Goal: Task Accomplishment & Management: Complete application form

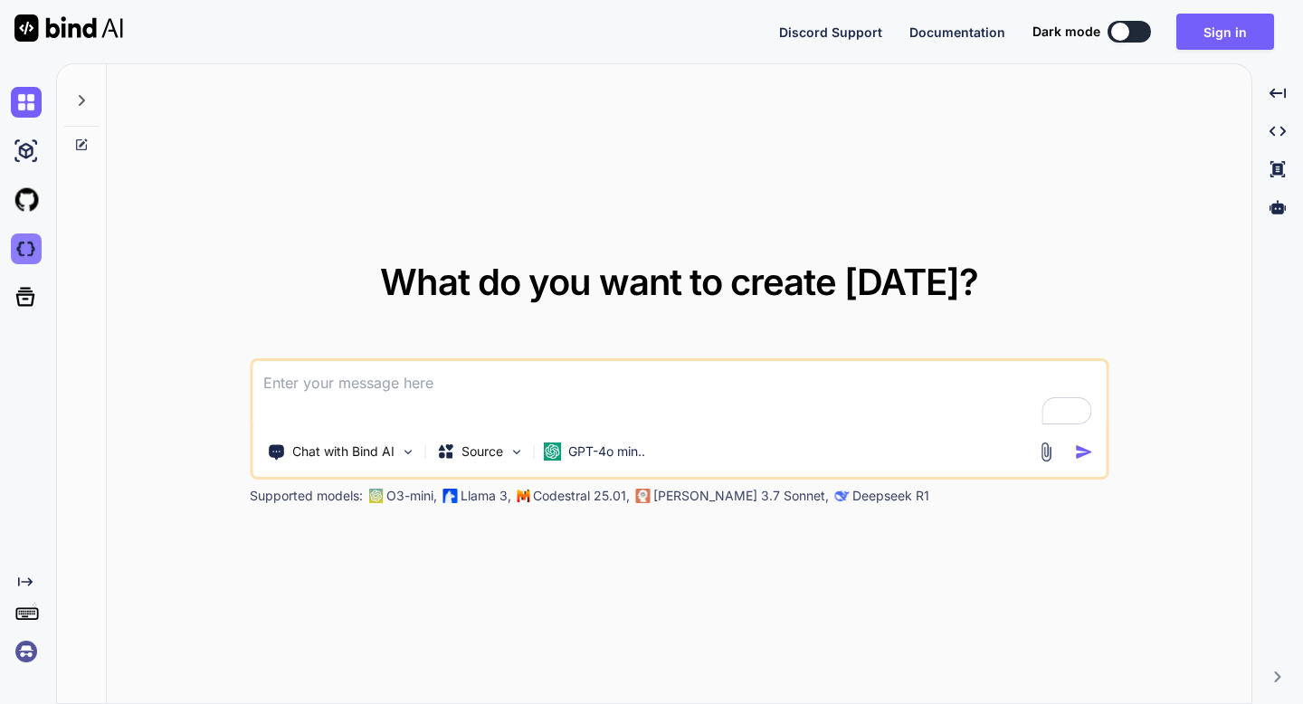
click at [26, 243] on img at bounding box center [26, 249] width 31 height 31
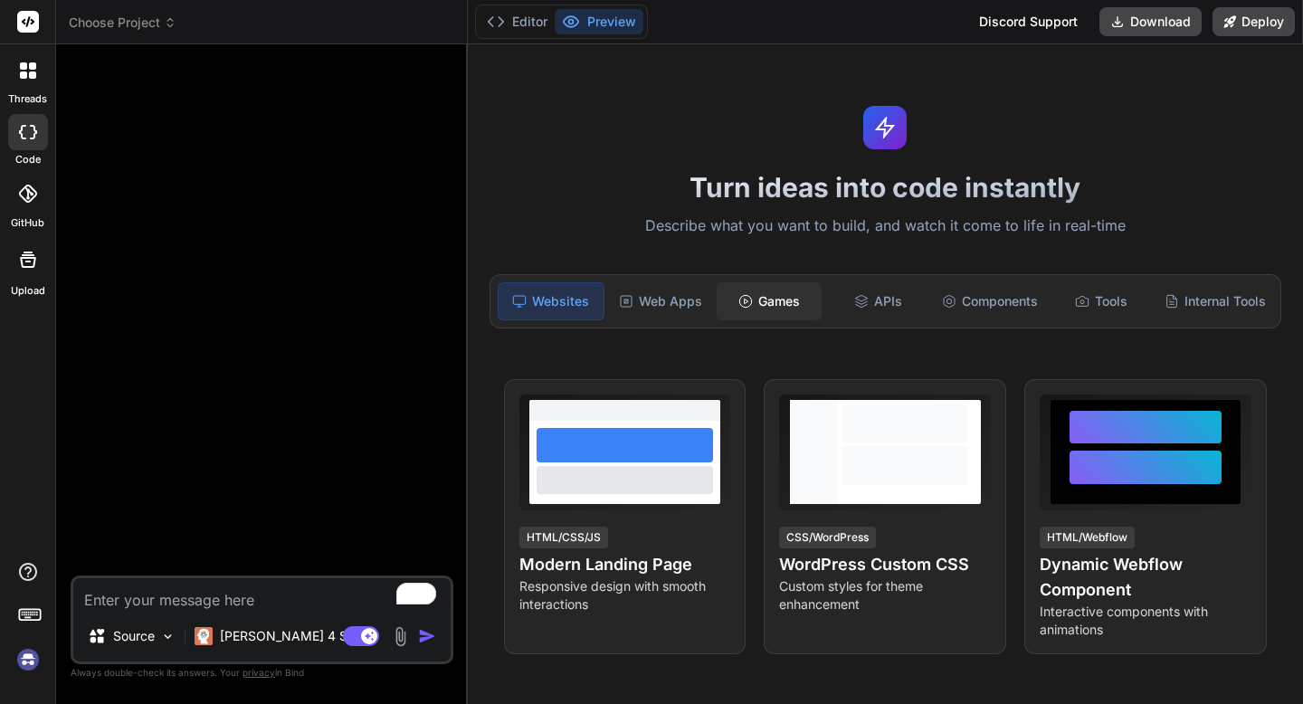
click at [758, 310] on div "Games" at bounding box center [769, 301] width 105 height 38
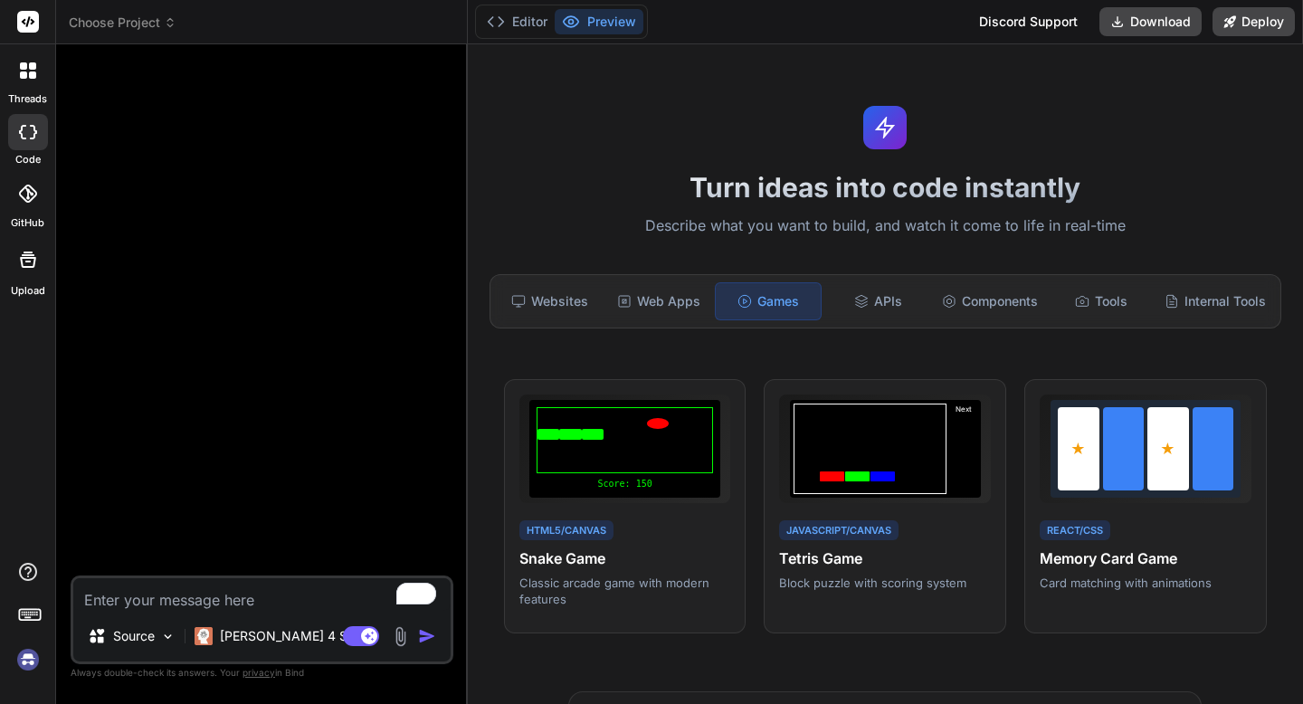
click at [690, 276] on div "Websites Web Apps Games APIs Components Tools Internal Tools" at bounding box center [886, 301] width 792 height 54
click at [568, 283] on div "Websites" at bounding box center [550, 301] width 105 height 38
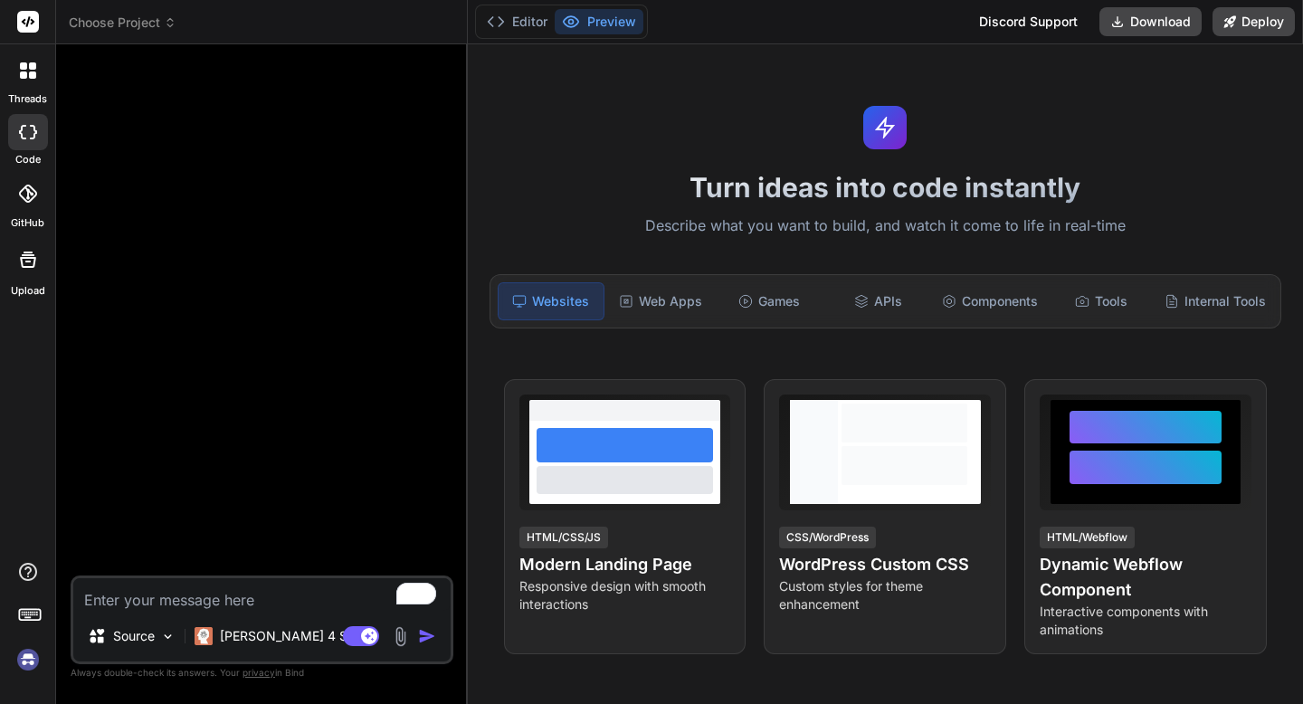
click at [605, 294] on div "Websites Web Apps Games APIs Components Tools Internal Tools" at bounding box center [886, 301] width 792 height 54
click at [608, 287] on div "Web Apps" at bounding box center [660, 301] width 105 height 38
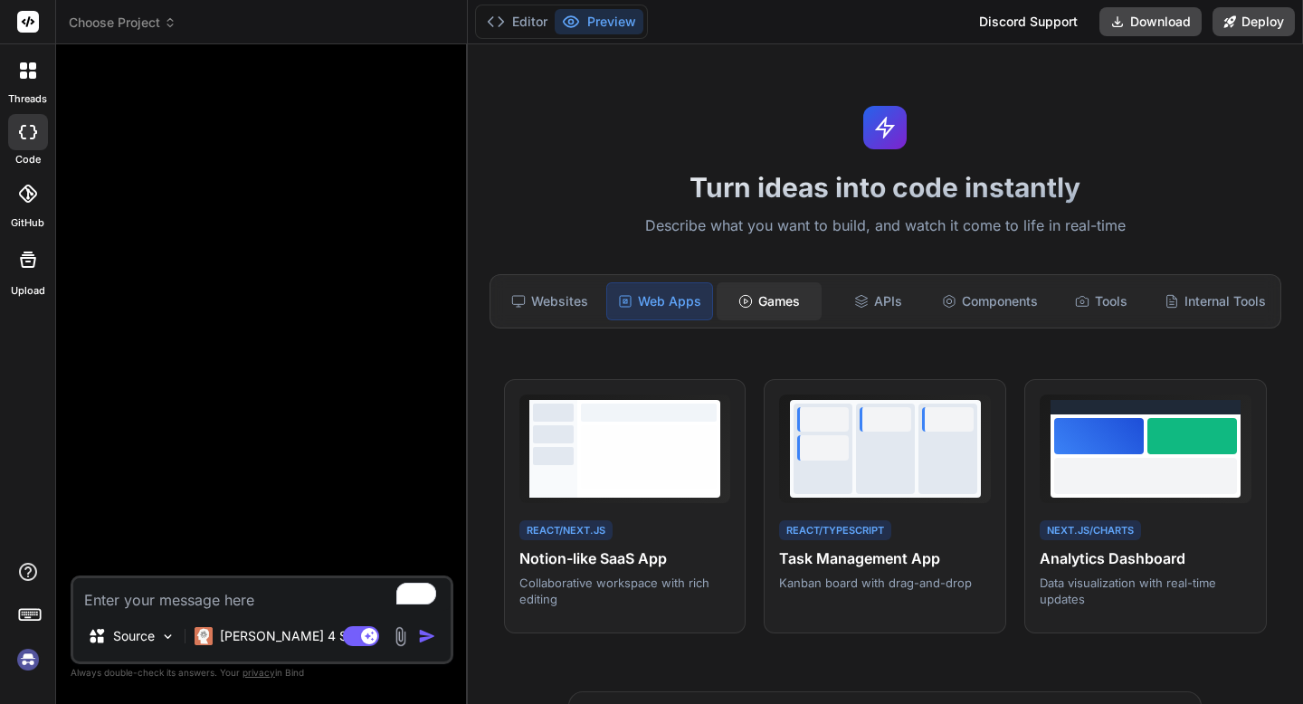
click at [763, 300] on div "Games" at bounding box center [769, 301] width 105 height 38
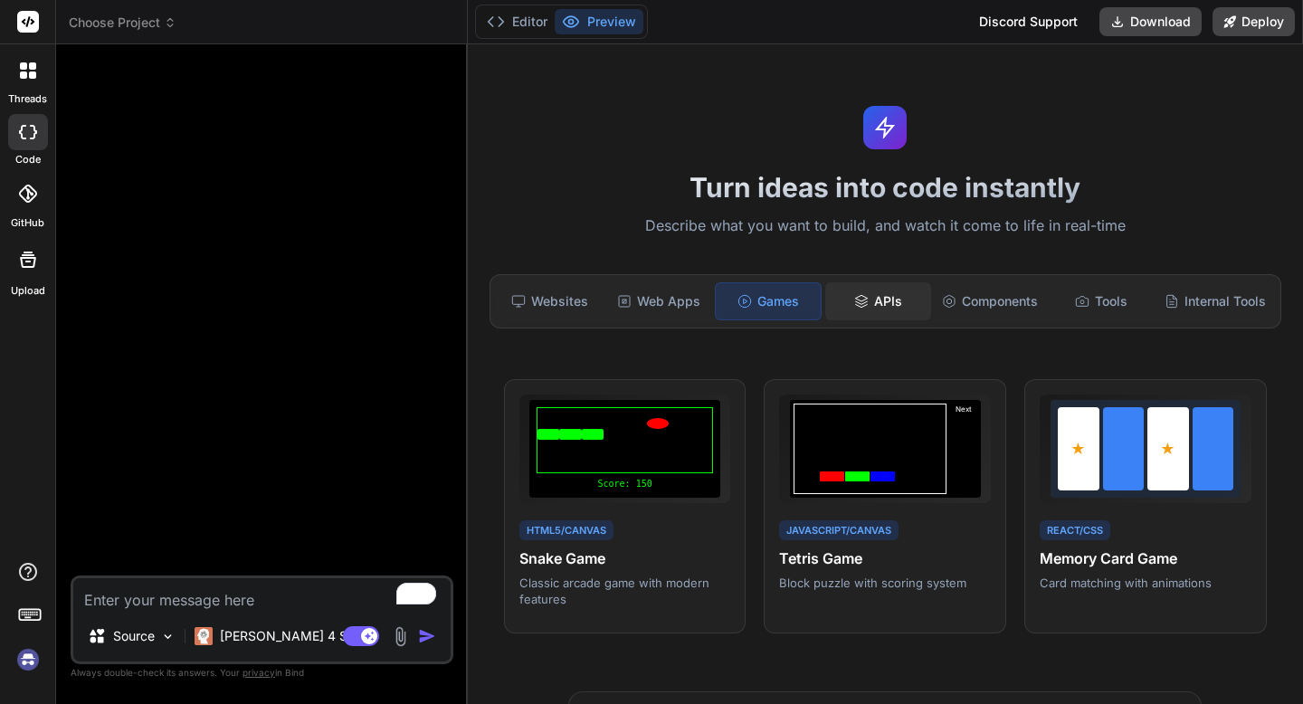
click at [863, 300] on icon at bounding box center [861, 298] width 12 height 6
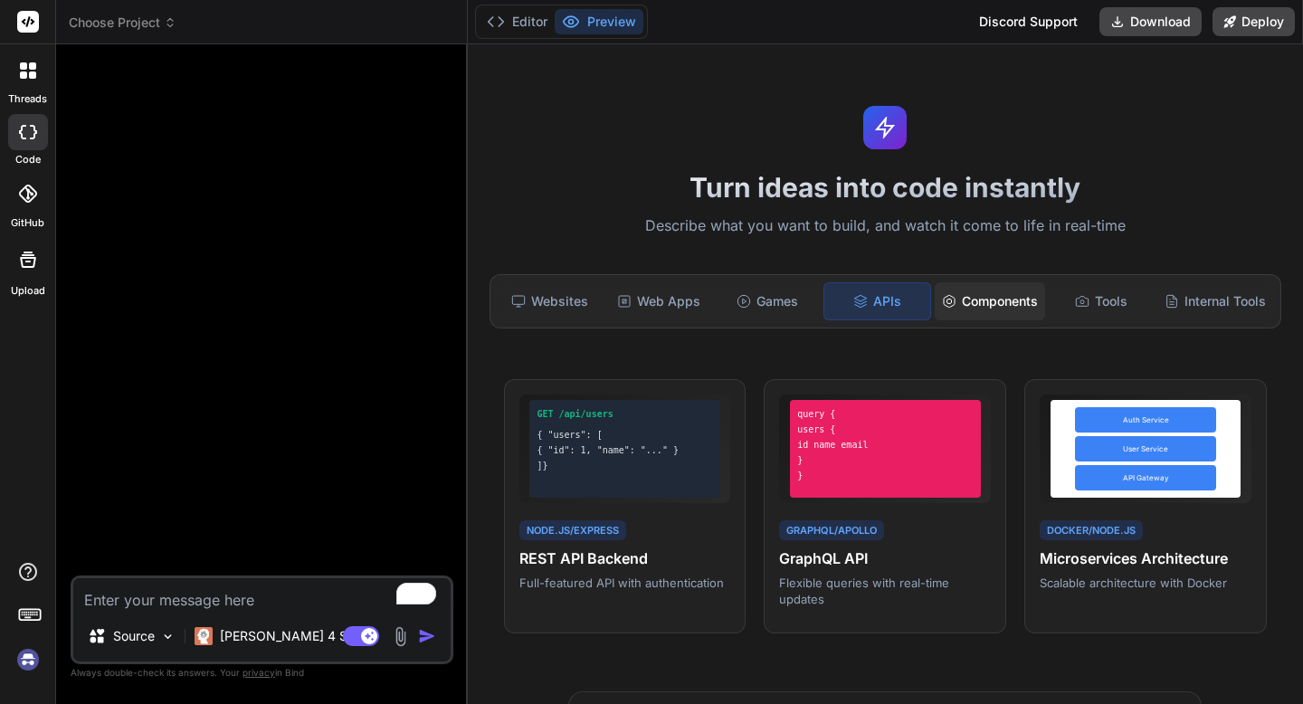
click at [1038, 303] on div "Components" at bounding box center [990, 301] width 110 height 38
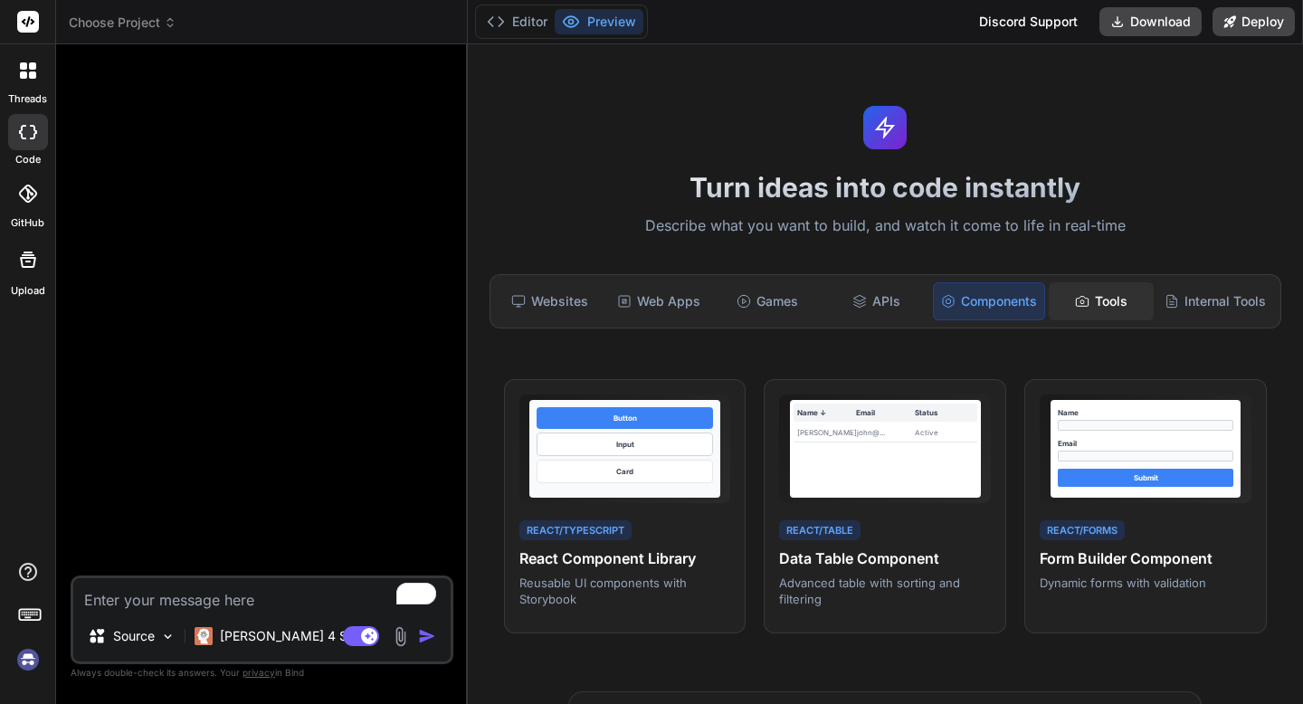
click at [1100, 300] on div "Tools" at bounding box center [1101, 301] width 105 height 38
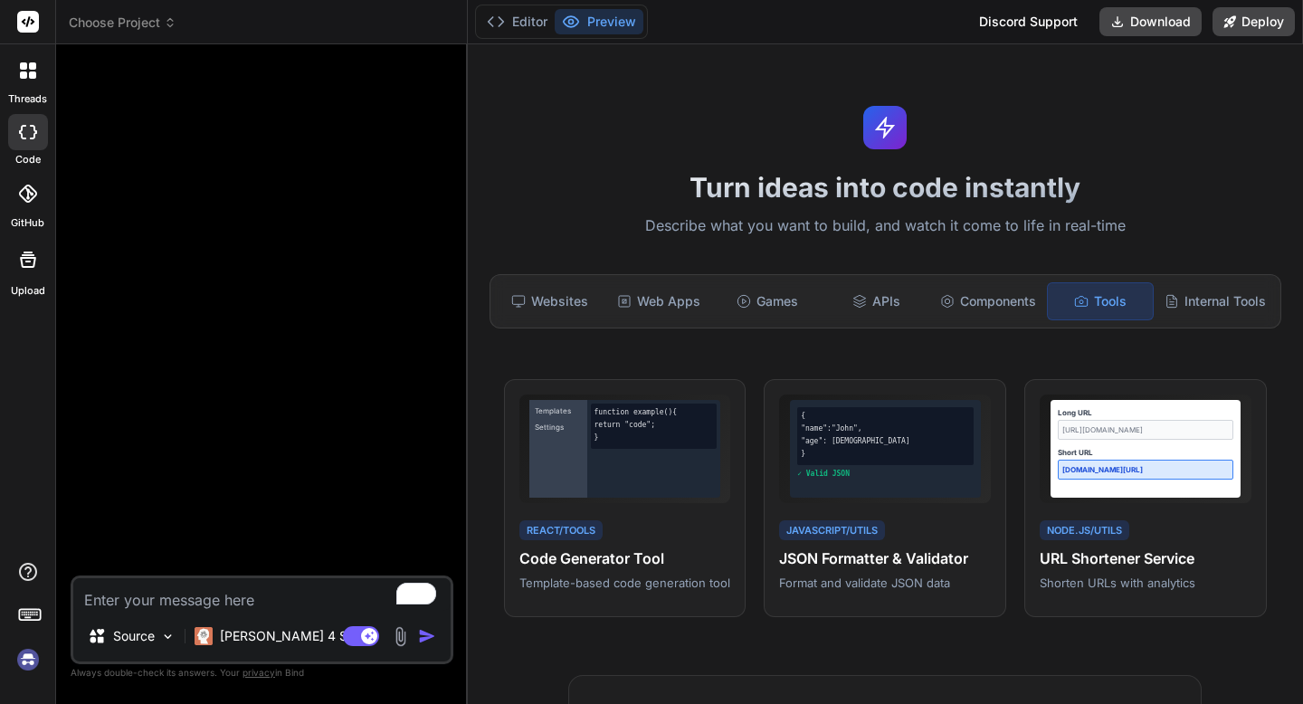
click at [1157, 302] on div "Websites Web Apps Games APIs Components Tools Internal Tools" at bounding box center [886, 301] width 792 height 54
click at [1168, 299] on icon at bounding box center [1172, 301] width 14 height 14
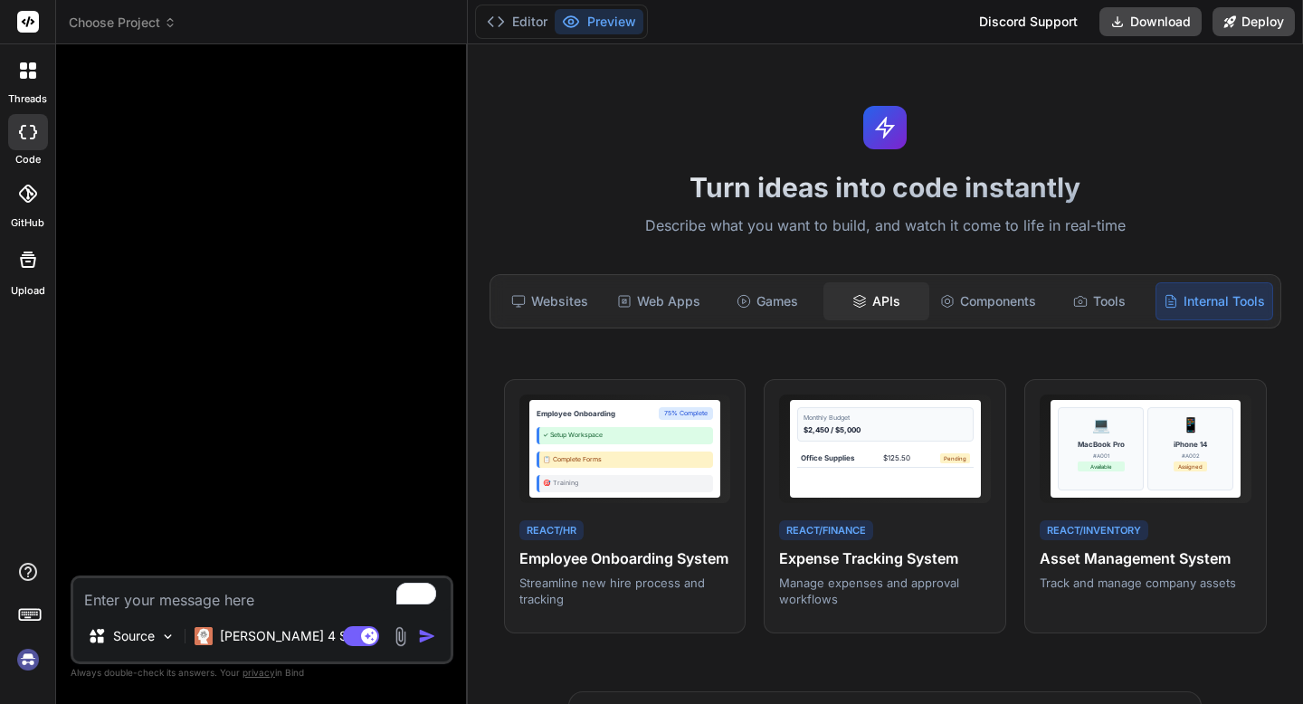
click at [874, 296] on div "APIs" at bounding box center [876, 301] width 105 height 38
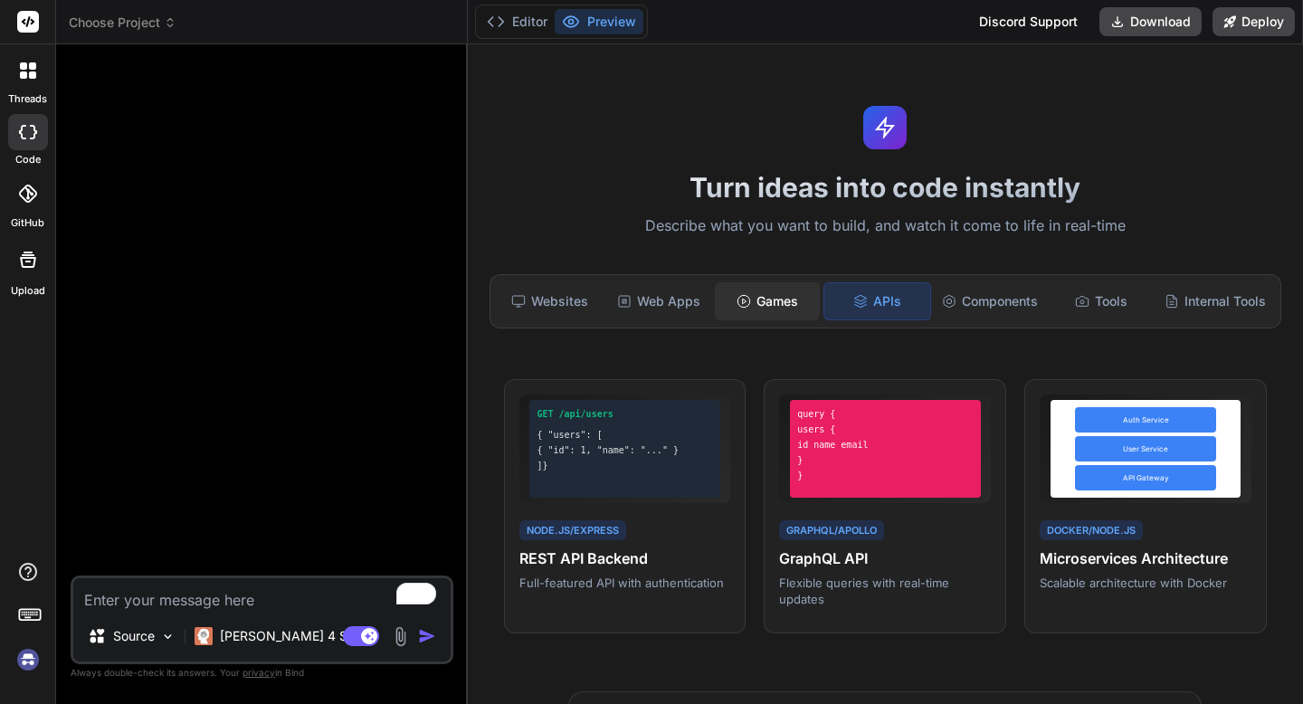
click at [786, 301] on div "Games" at bounding box center [767, 301] width 105 height 38
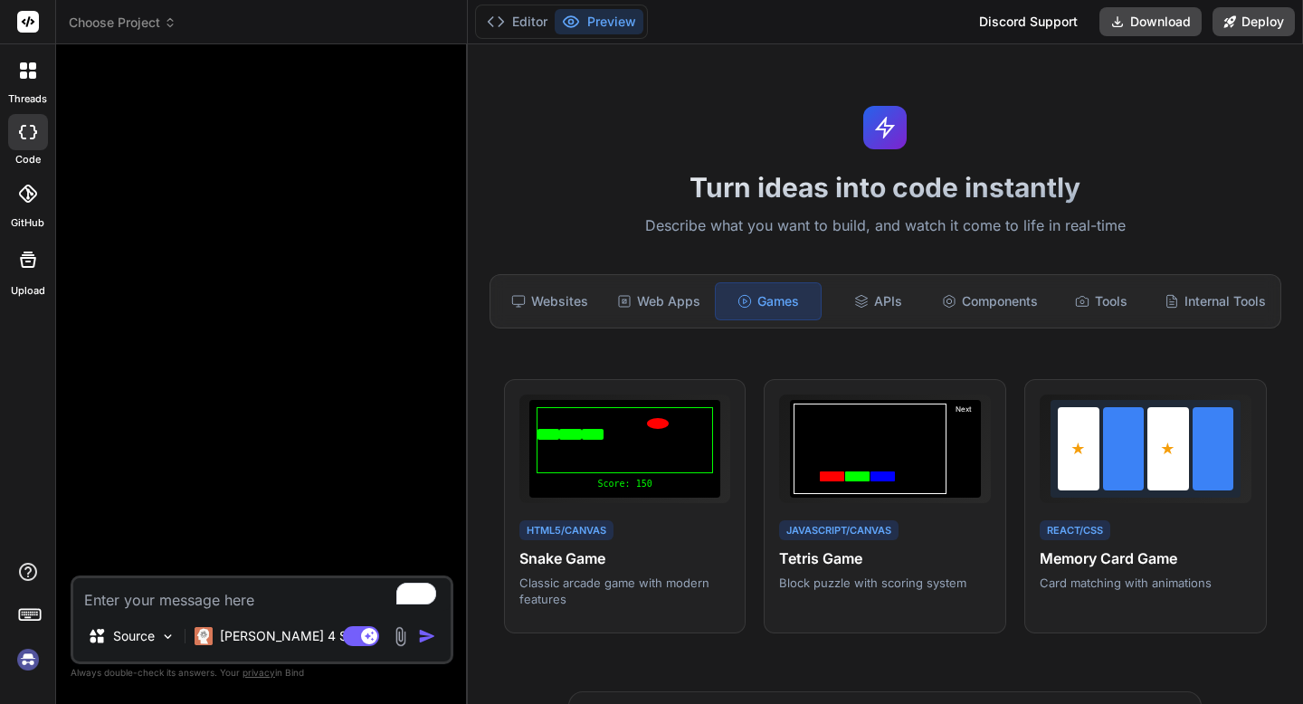
click at [327, 575] on div at bounding box center [263, 317] width 379 height 517
click at [336, 595] on textarea "To enrich screen reader interactions, please activate Accessibility in Grammarl…" at bounding box center [261, 594] width 377 height 33
type textarea "x"
type textarea "cr"
type textarea "x"
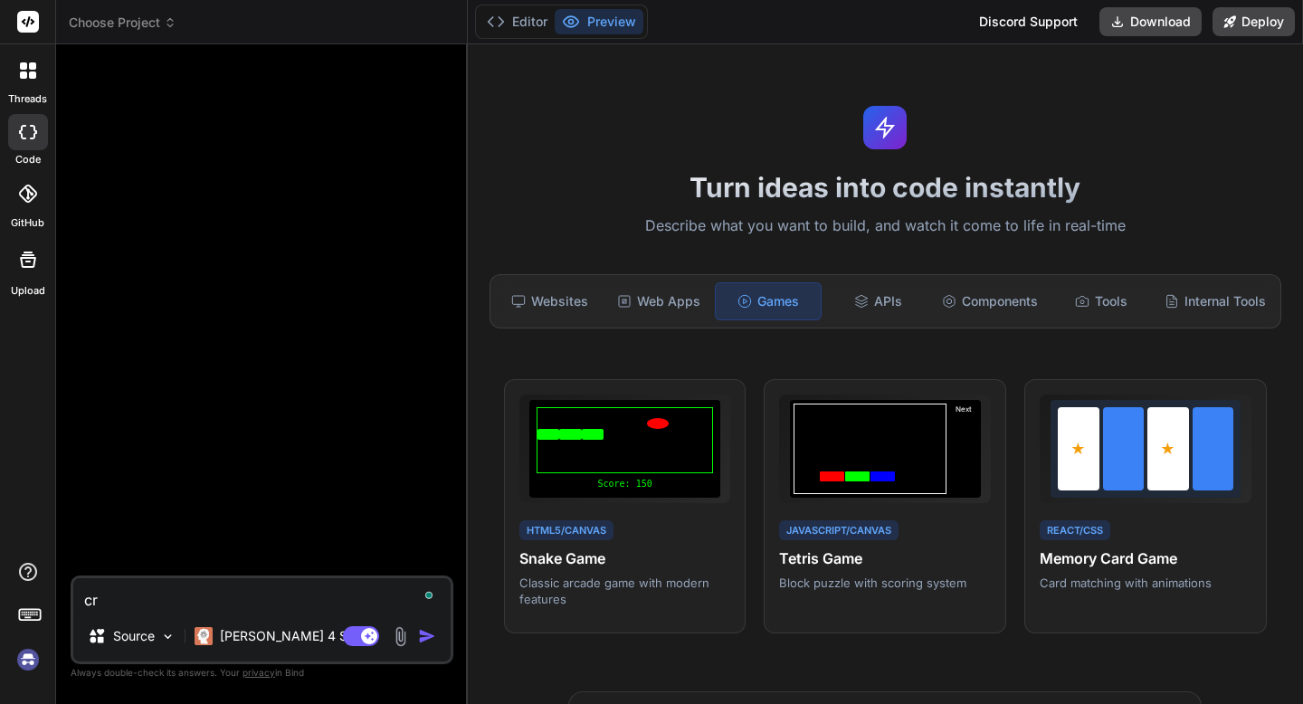
type textarea "cre"
type textarea "x"
type textarea "crea"
type textarea "x"
type textarea "creat"
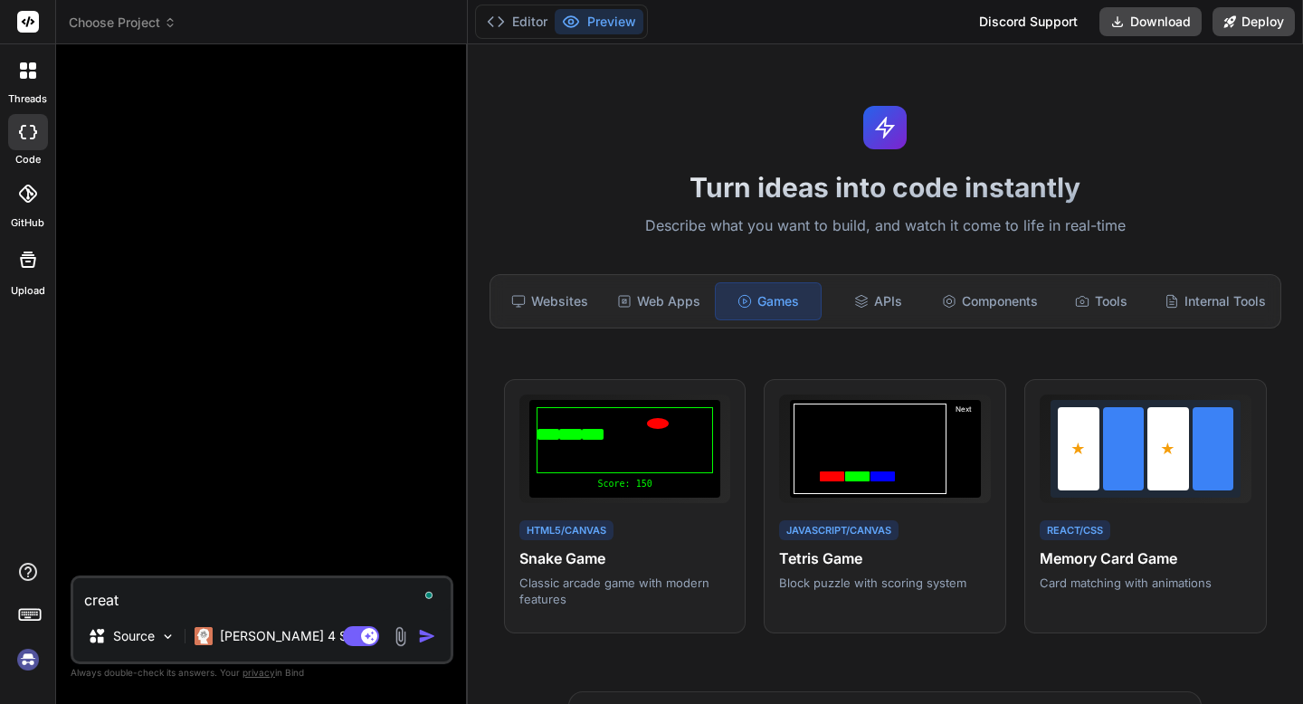
type textarea "x"
type textarea "create"
type textarea "x"
type textarea "create"
type textarea "x"
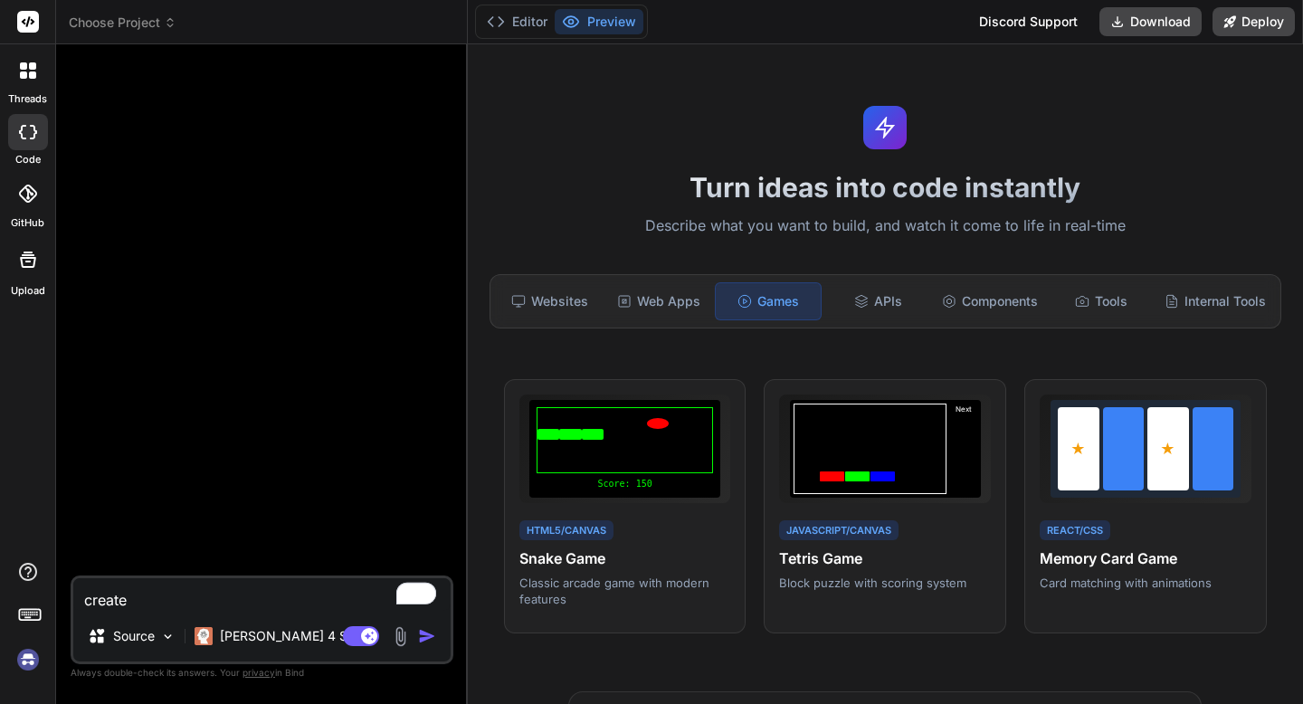
type textarea "create a"
type textarea "x"
type textarea "create a"
type textarea "x"
type textarea "create a d"
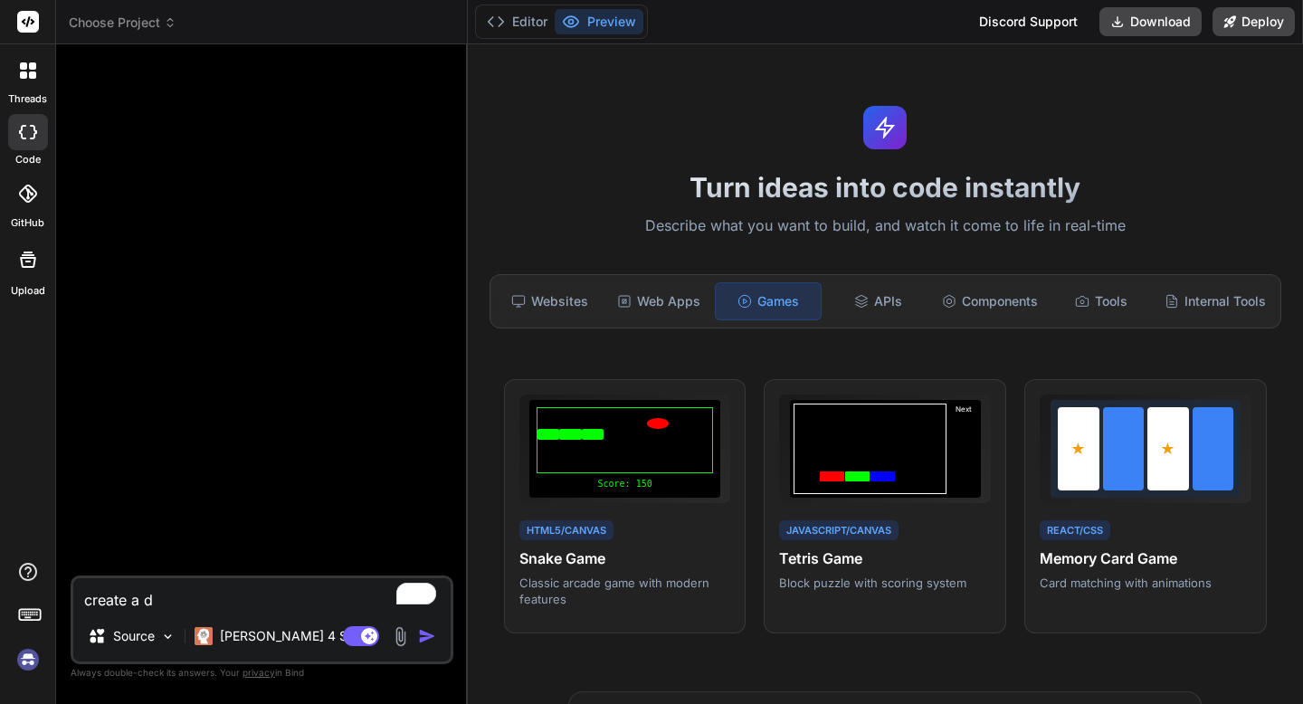
type textarea "x"
type textarea "create a dr"
type textarea "x"
type textarea "create a dra"
type textarea "x"
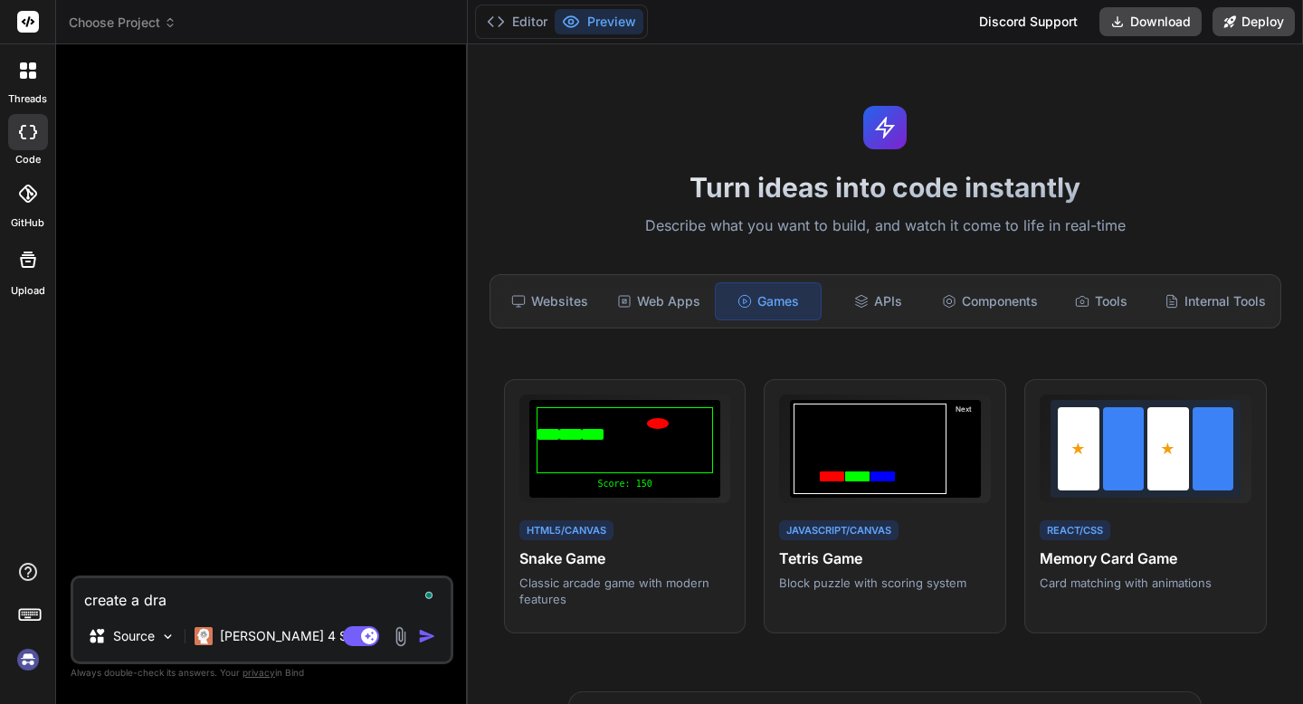
type textarea "create a drag"
type textarea "x"
type textarea "create a drago"
type textarea "x"
type textarea "create a dragon"
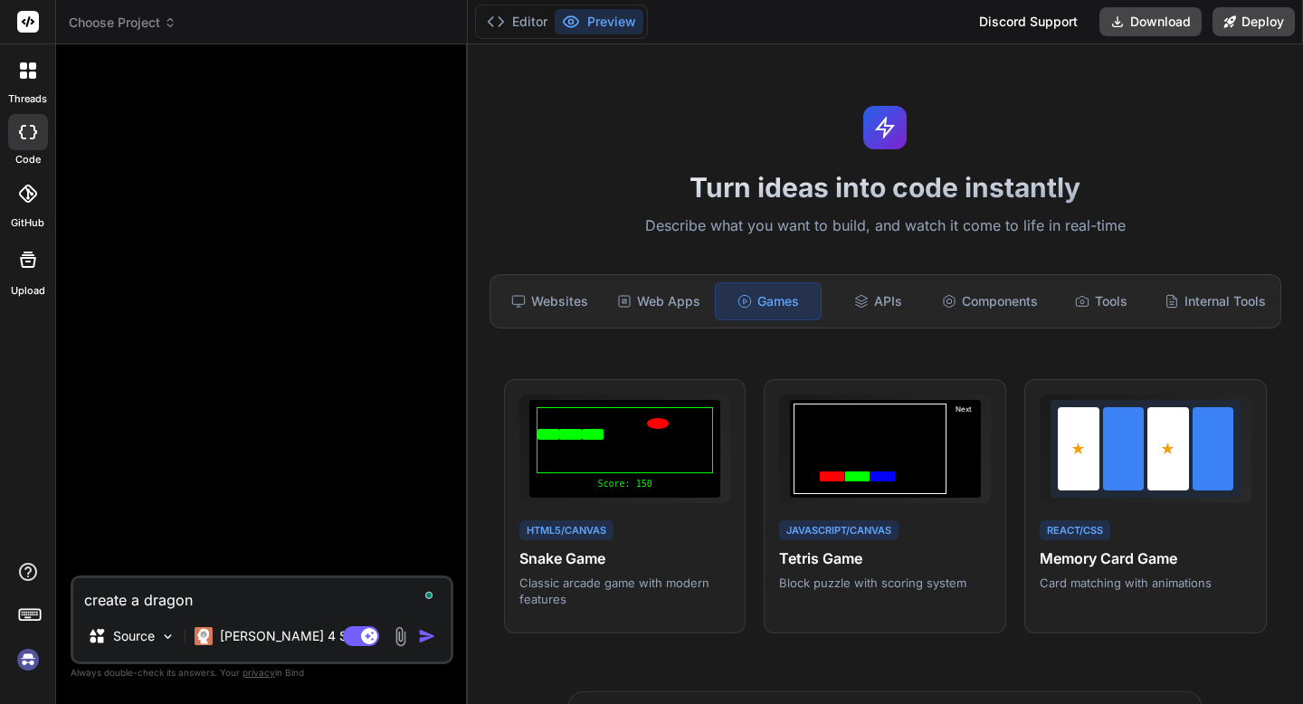
type textarea "x"
type textarea "create a dragon"
type textarea "x"
type textarea "create a dragon b"
type textarea "x"
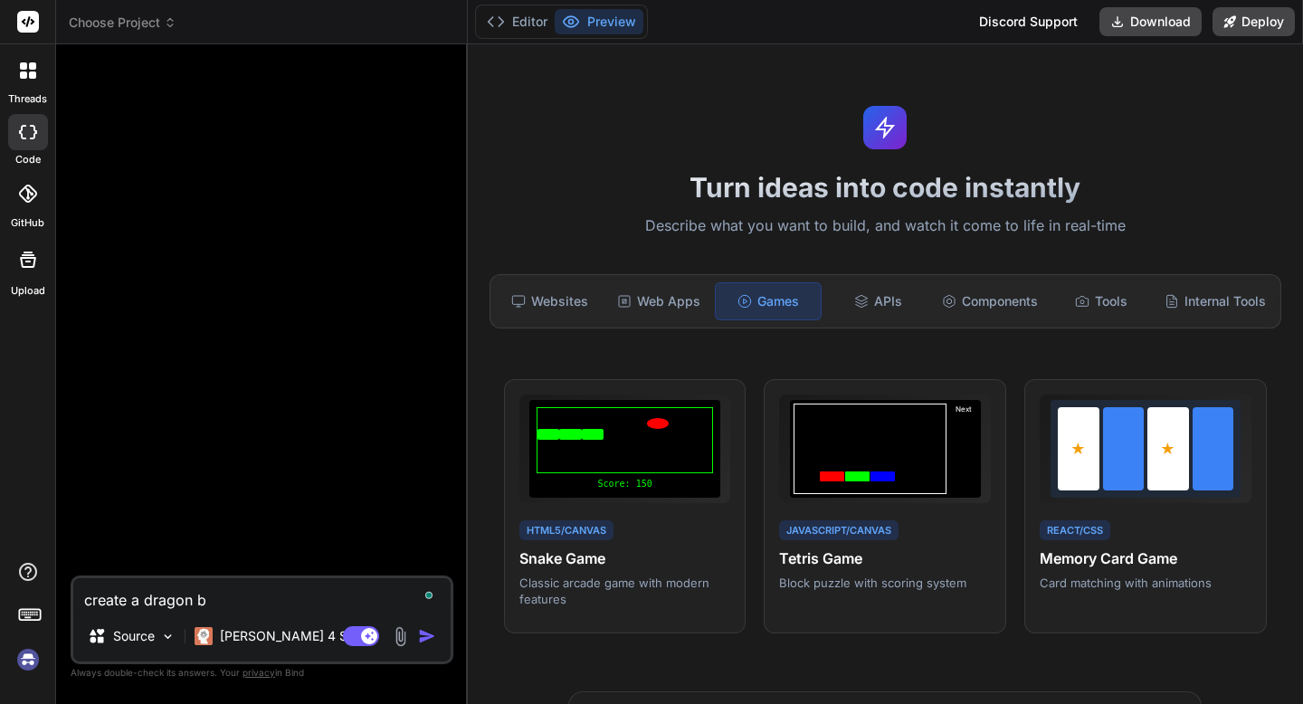
type textarea "create a dragon ba"
type textarea "x"
type textarea "create a dragon b"
type textarea "x"
type textarea "create a dragon"
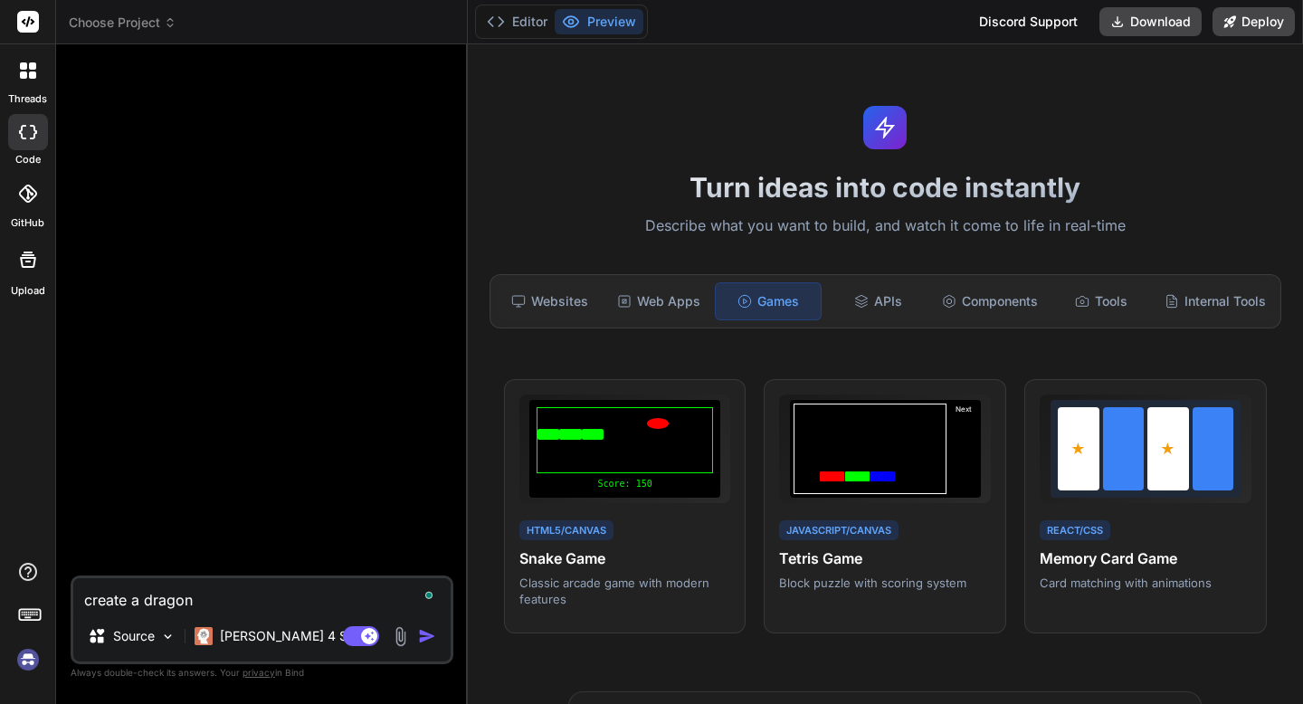
type textarea "x"
type textarea "create a dragon"
type textarea "x"
type textarea "create a drago"
type textarea "x"
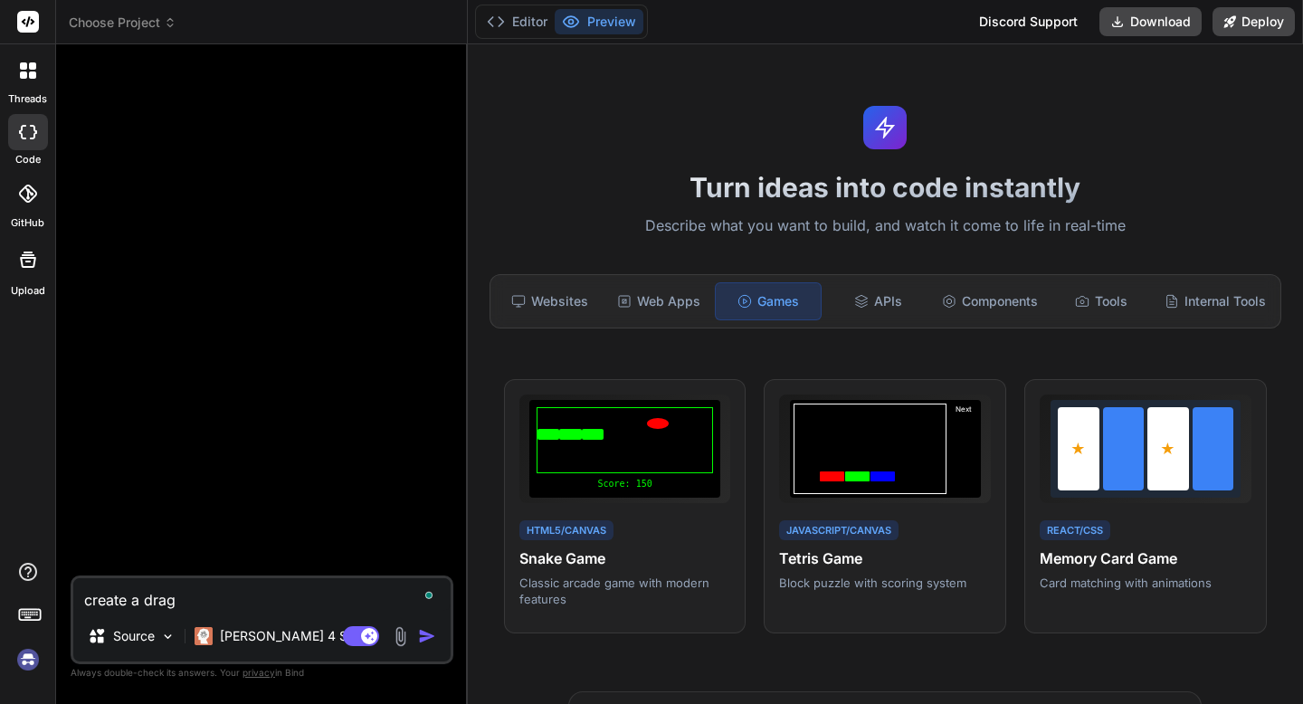
type textarea "create a dra"
type textarea "x"
type textarea "create a dr"
type textarea "x"
type textarea "create a d"
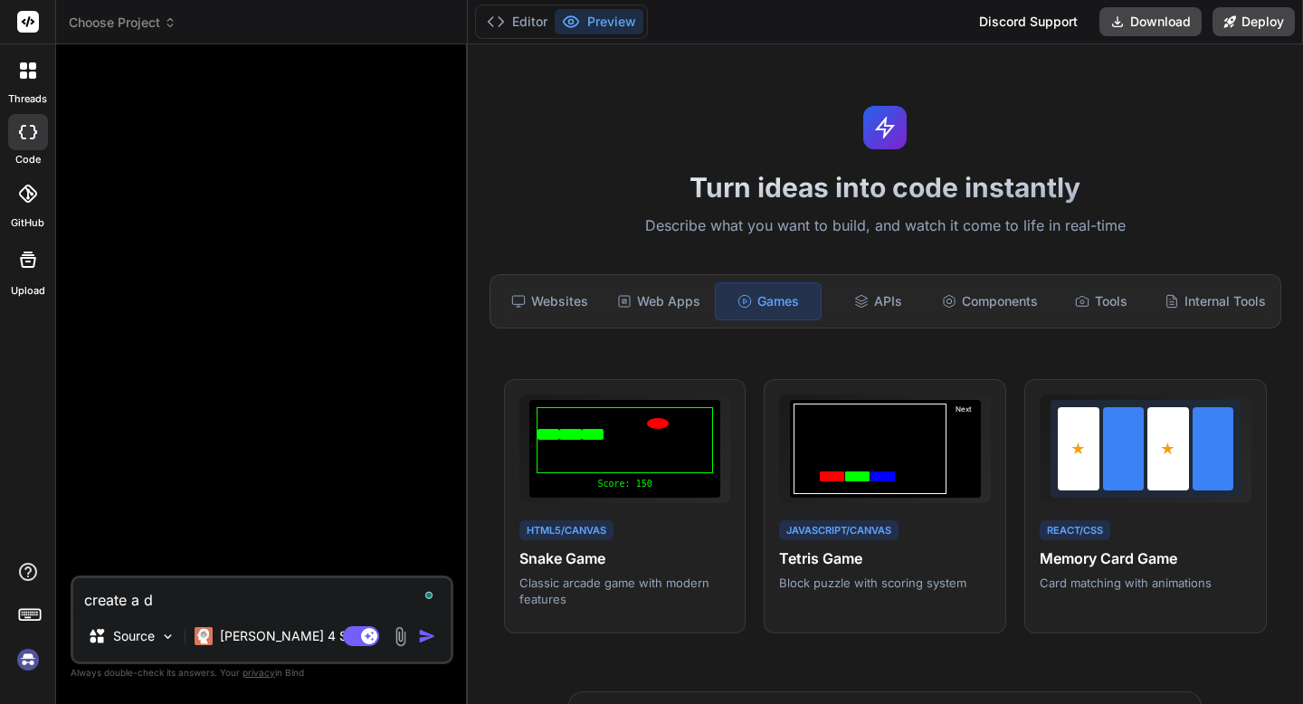
type textarea "x"
type textarea "create a"
type textarea "x"
type textarea "create a D"
type textarea "x"
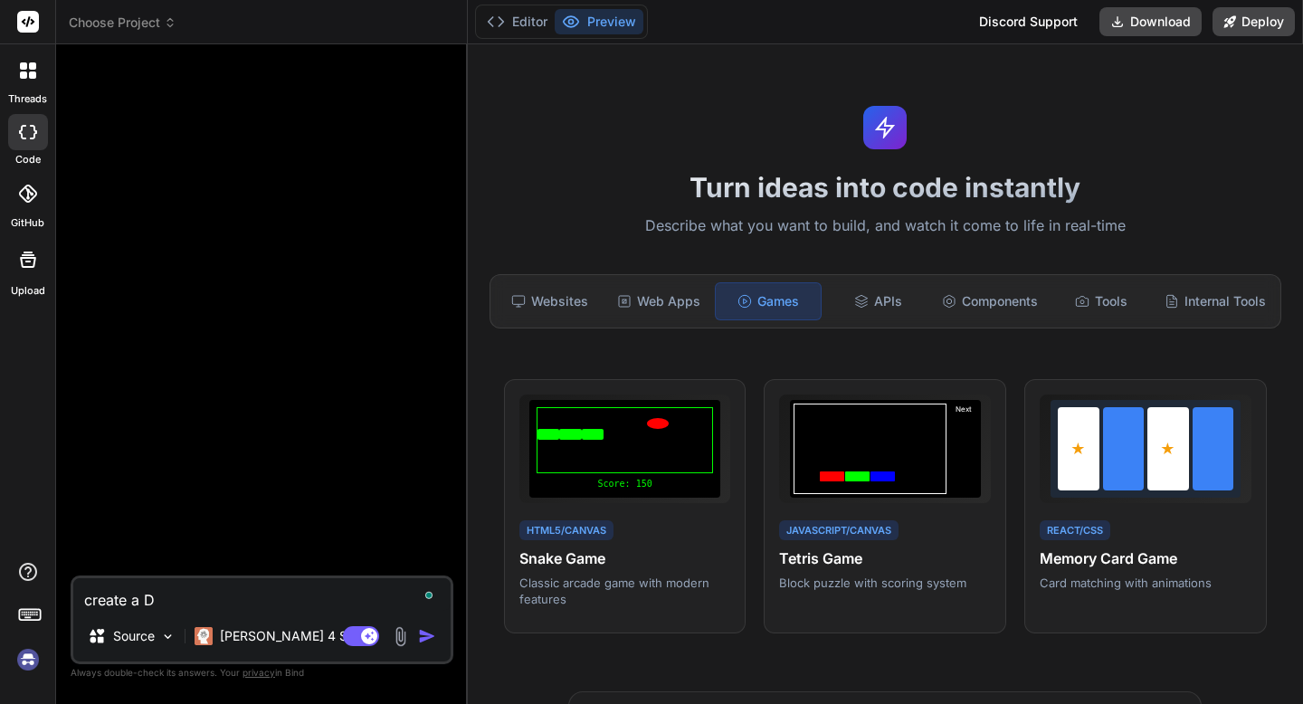
type textarea "create a Dr"
type textarea "x"
type textarea "create a Dra"
type textarea "x"
type textarea "create a Drag"
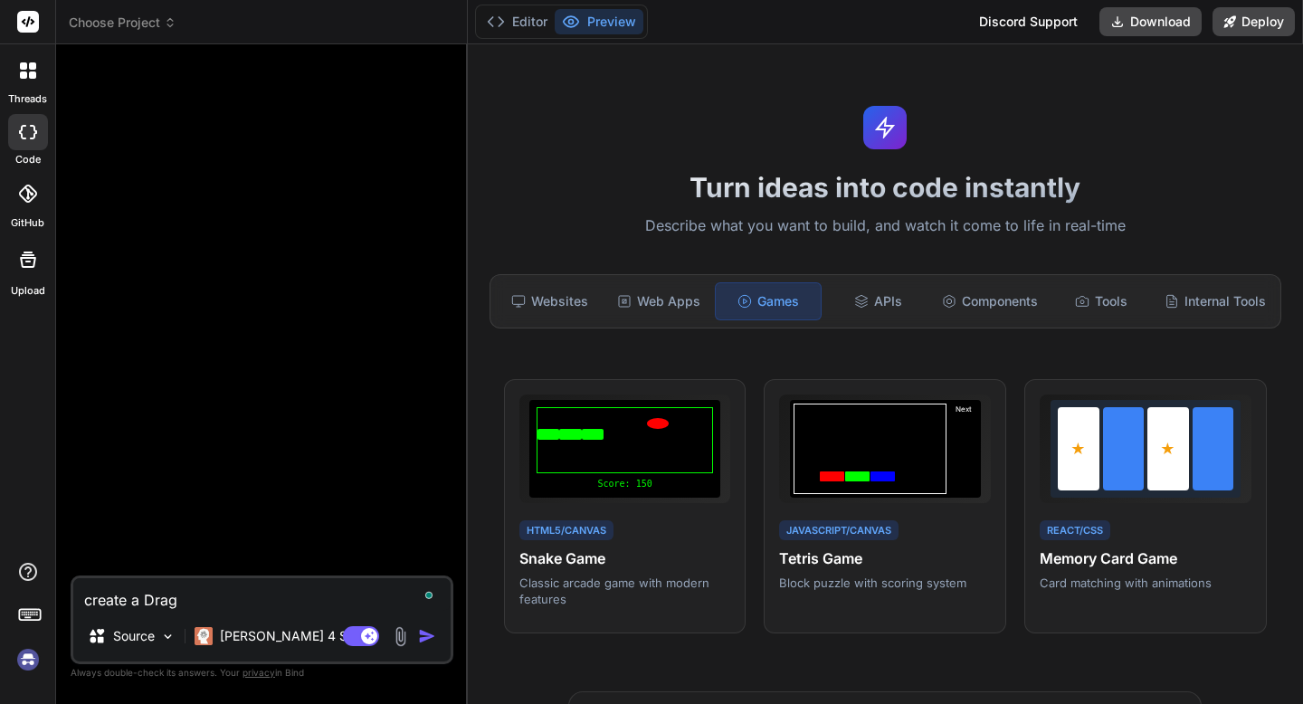
type textarea "x"
type textarea "create a Drago"
type textarea "x"
type textarea "create a Dragon"
type textarea "x"
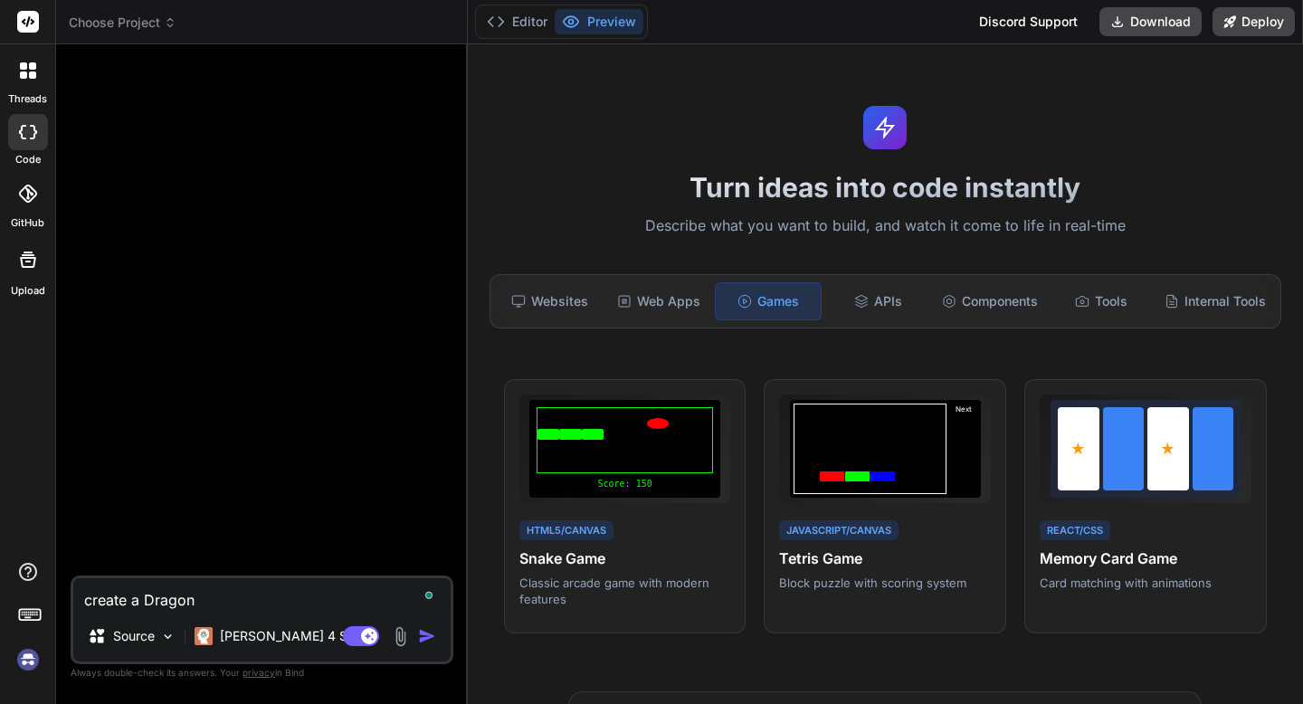
type textarea "create a Dragon"
type textarea "x"
type textarea "create a Dragon B"
type textarea "x"
type textarea "create a Dragon Ba"
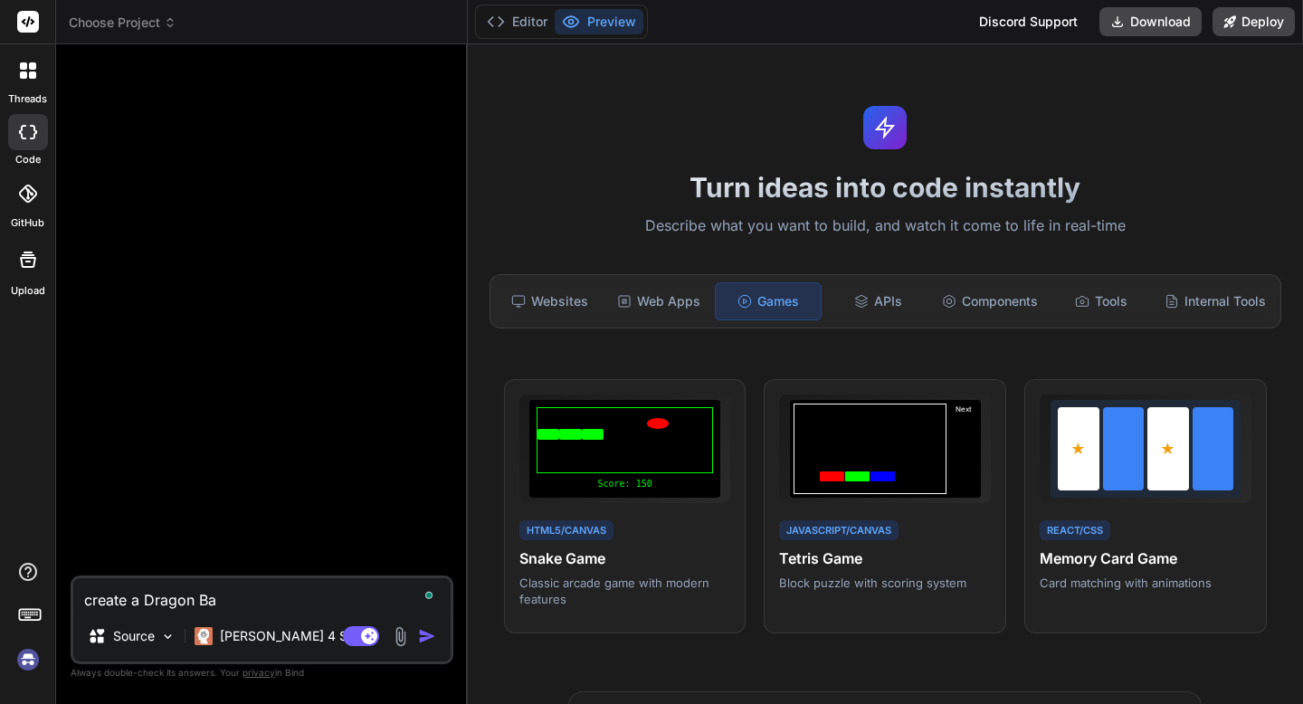
type textarea "x"
type textarea "create a Dragon Bal"
type textarea "x"
type textarea "create a Dragon Ball"
type textarea "x"
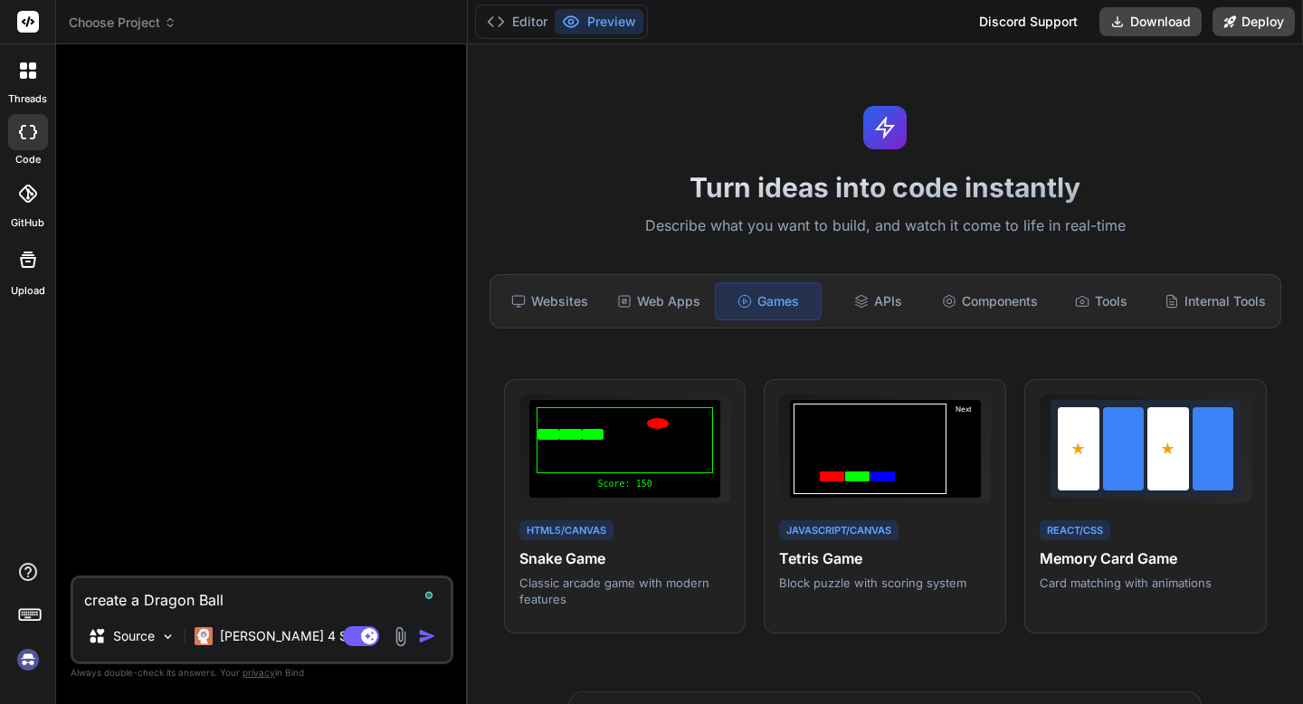
type textarea "create a Dragon Ball"
type textarea "x"
type textarea "create a Dragon Ball D"
type textarea "x"
type textarea "create a Dragon Ball De"
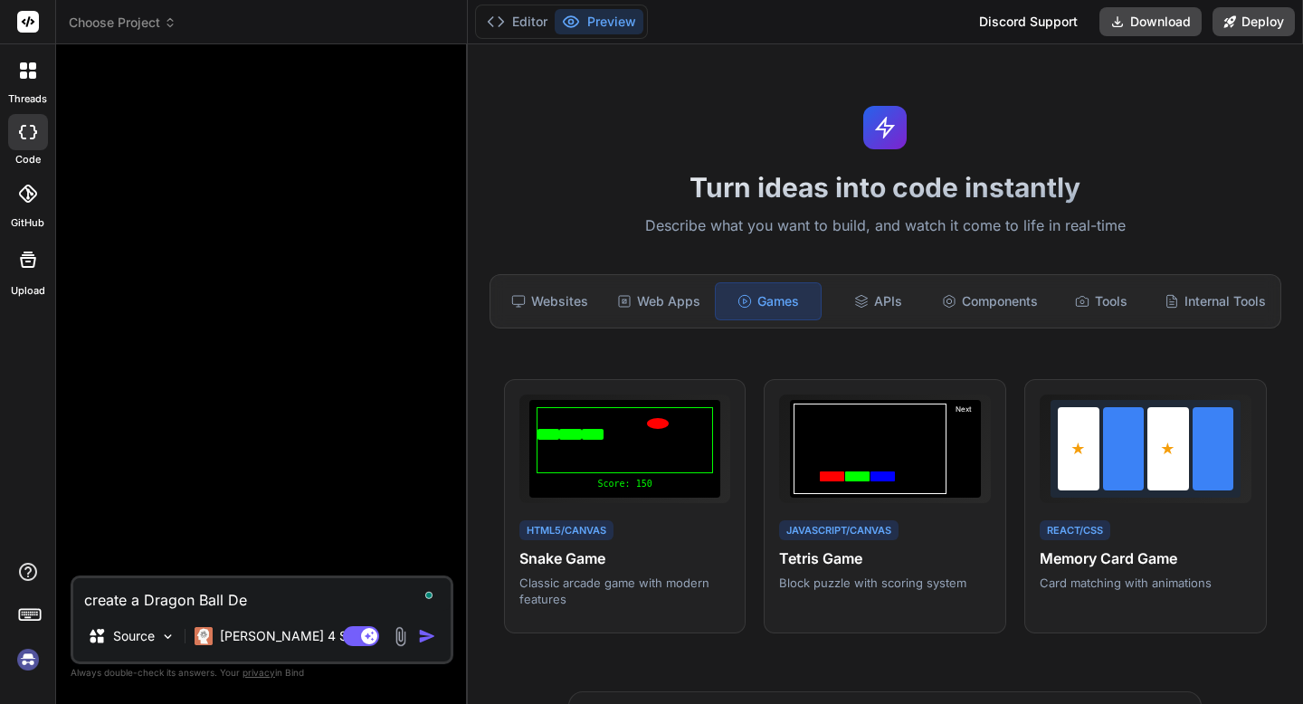
type textarea "x"
type textarea "create a Dragon Ball Dev"
type textarea "x"
type textarea "create a Dragon Ball Devo"
type textarea "x"
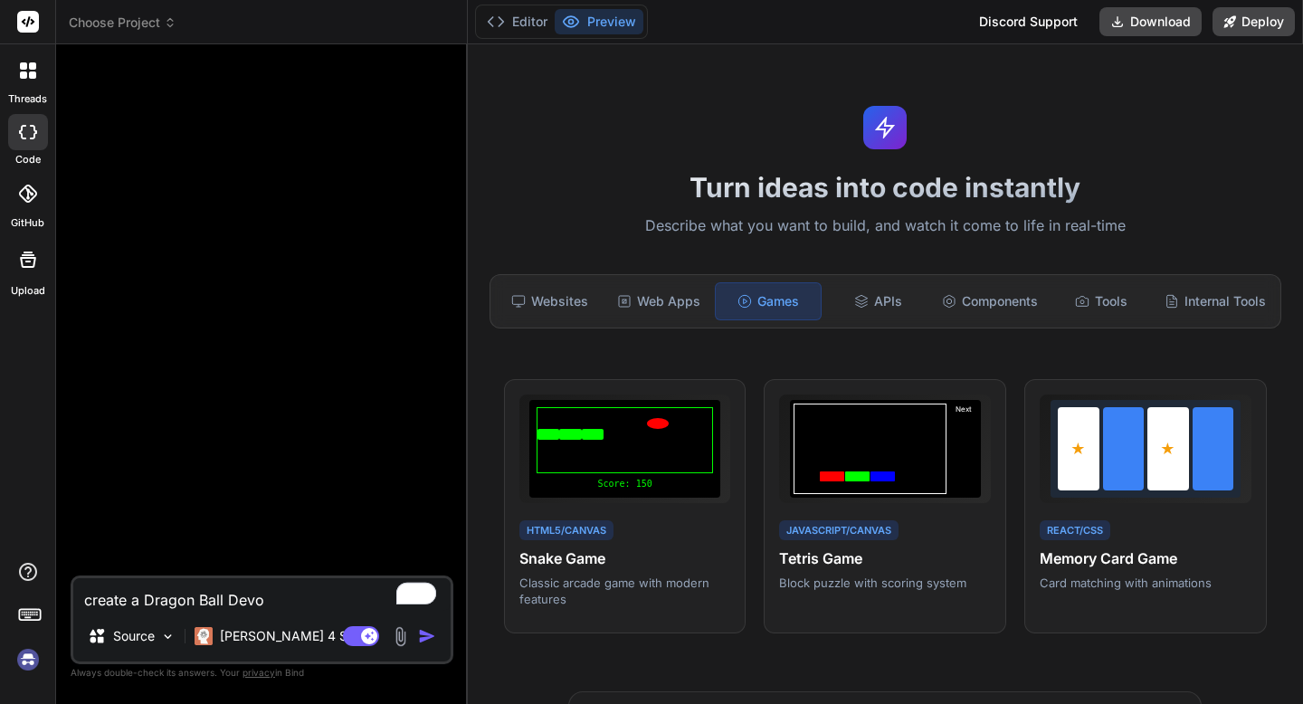
type textarea "create a Dragon Ball Devol"
type textarea "x"
type textarea "create a Dragon Ball Devolu"
type textarea "x"
type textarea "create a Dragon Ball Devolut"
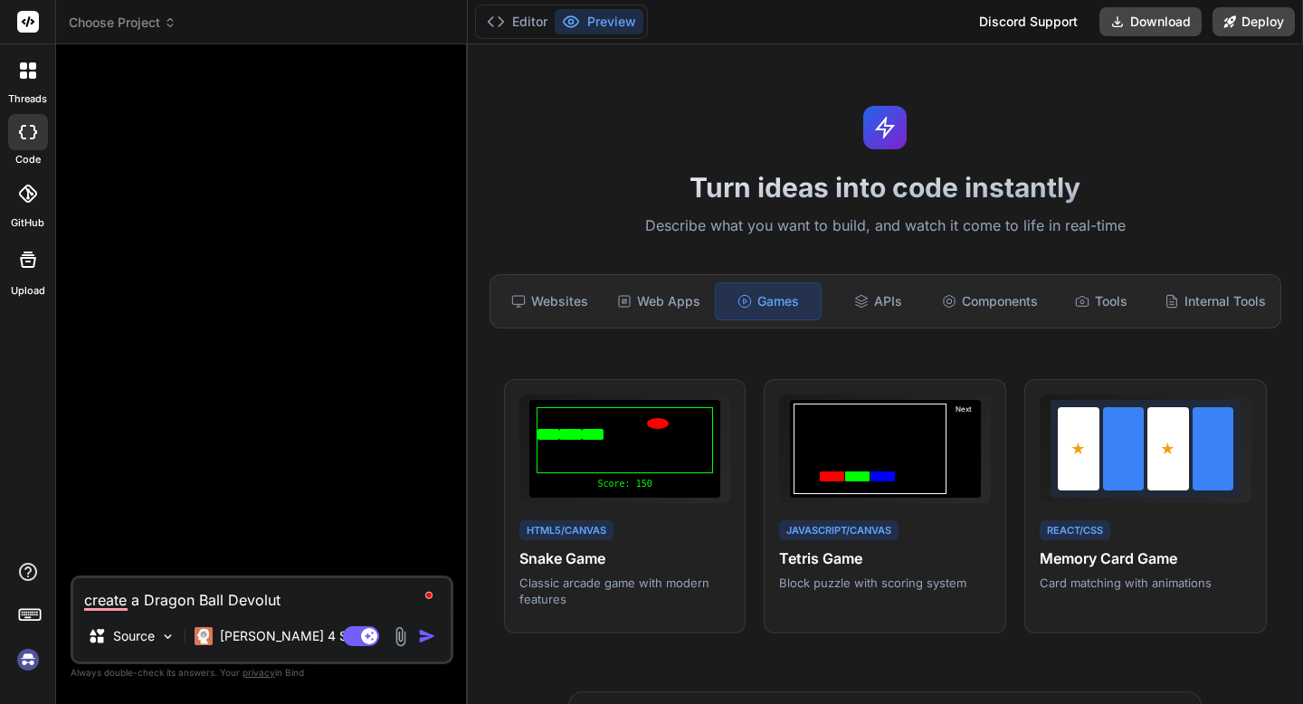
type textarea "x"
type textarea "create a Dragon Ball Devoluti"
type textarea "x"
type textarea "create a Dragon Ball Devolutio"
type textarea "x"
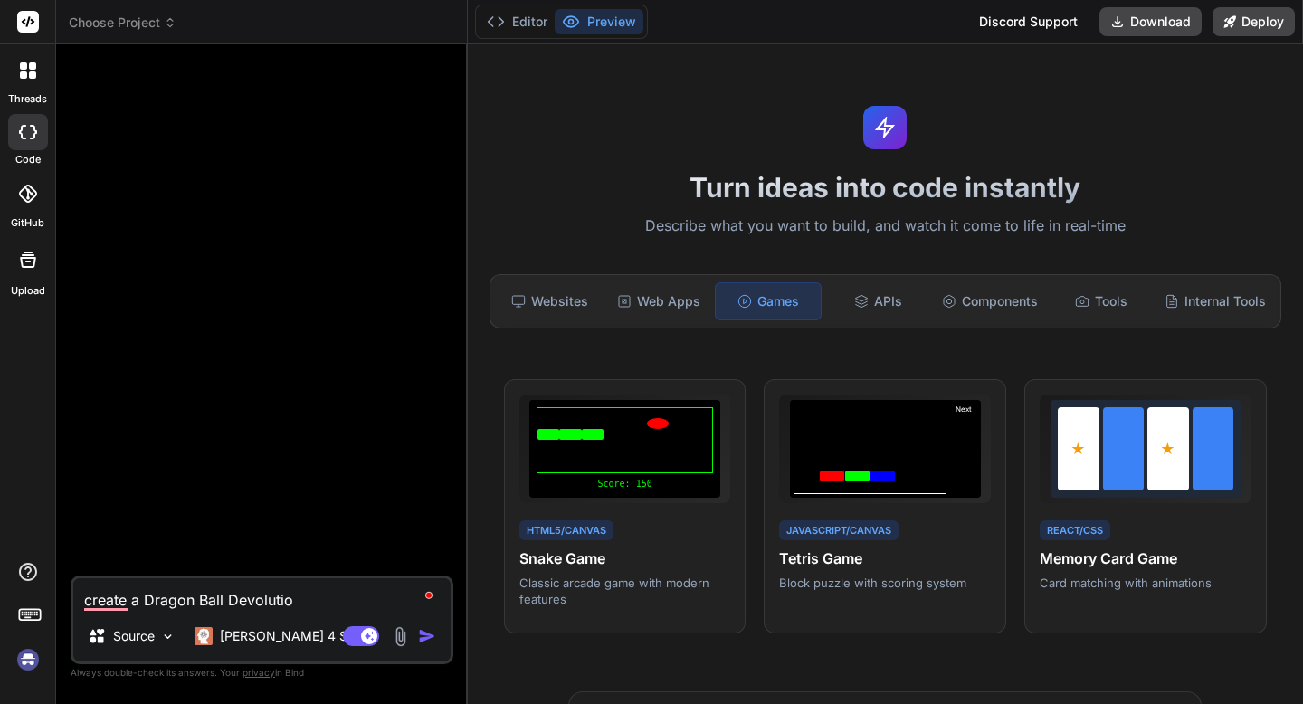
type textarea "create a Dragon Ball Devolution"
type textarea "x"
type textarea "create a Dragon Ball Devolution"
type textarea "x"
type textarea "create a Dragon Ball Devolution m"
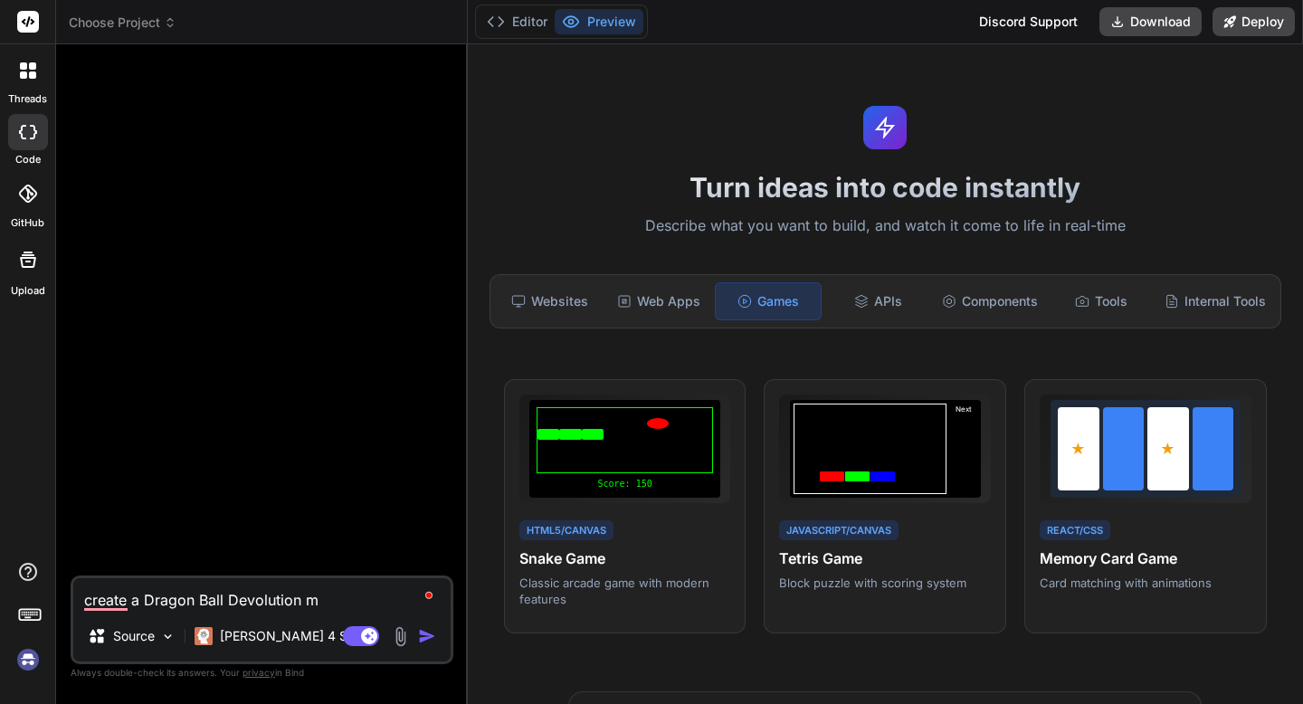
type textarea "x"
type textarea "create a Dragon Ball Devolution mo"
type textarea "x"
type textarea "create a Dragon Ball Devolution mob"
type textarea "x"
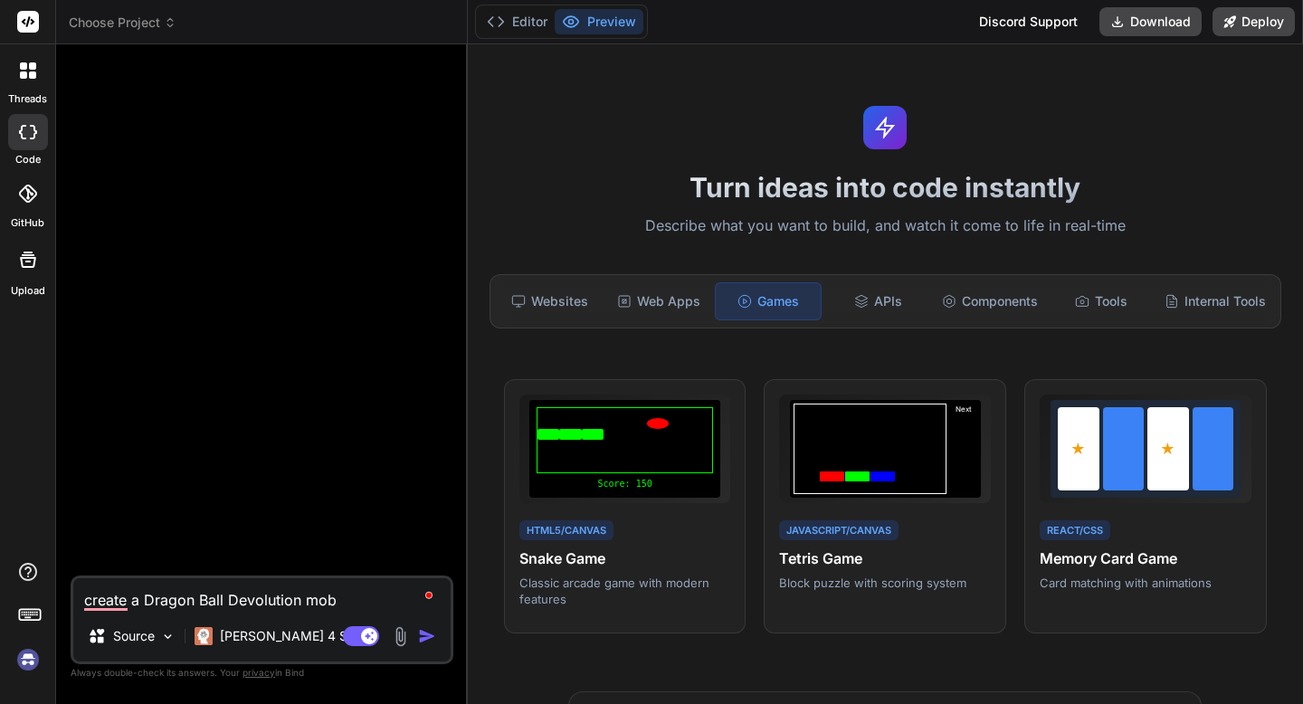
type textarea "create a Dragon Ball Devolution mobi"
type textarea "x"
type textarea "create a Dragon Ball Devolution mobil"
type textarea "x"
type textarea "create a Dragon Ball Devolution mobile"
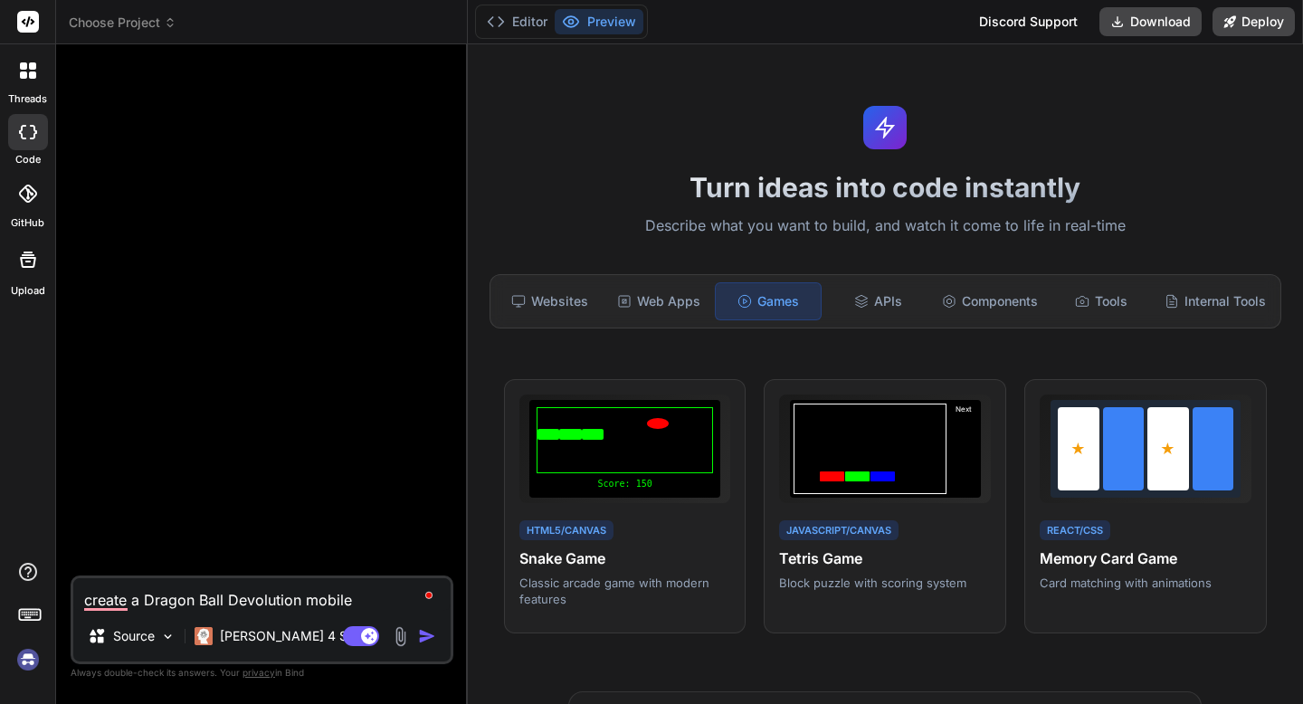
type textarea "x"
type textarea "create a Dragon Ball Devolution mobile"
type textarea "x"
type textarea "create a Dragon Ball Devolution mobile g"
type textarea "x"
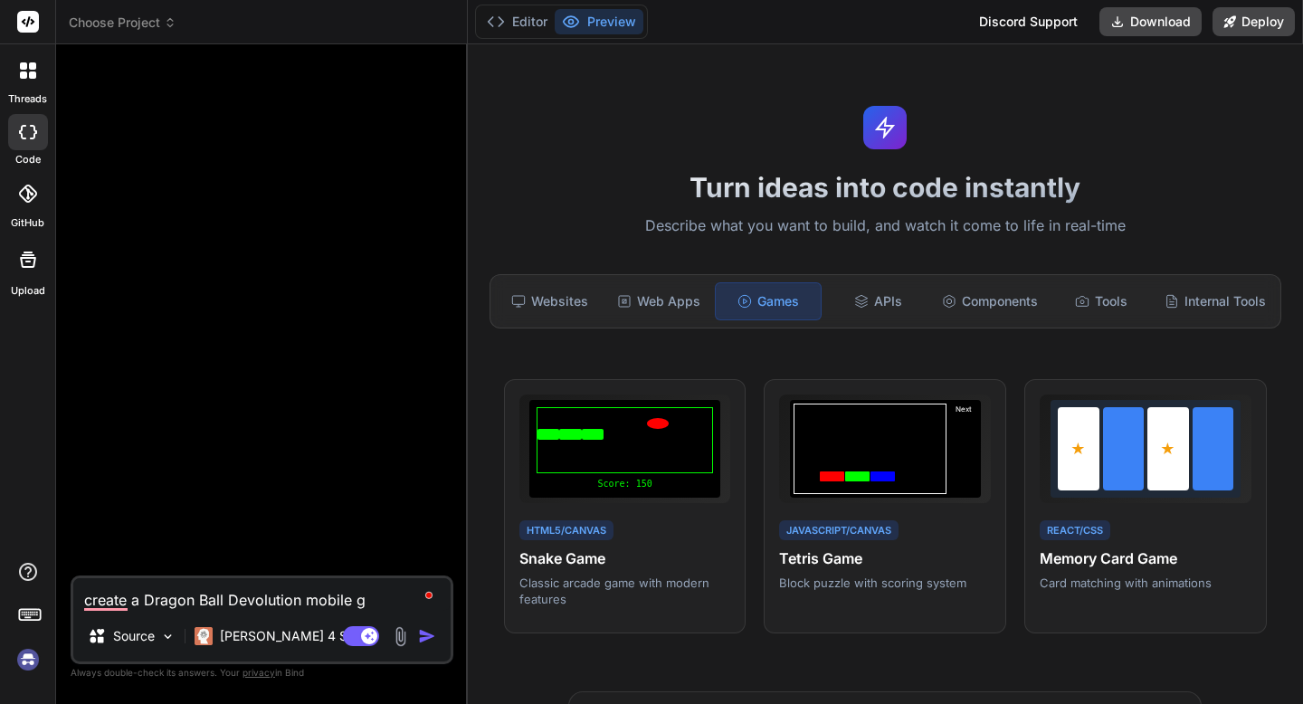
type textarea "create a Dragon Ball Devolution mobile ga"
type textarea "x"
type textarea "create a Dragon Ball Devolution mobile gam"
type textarea "x"
type textarea "create a Dragon Ball Devolution mobile game"
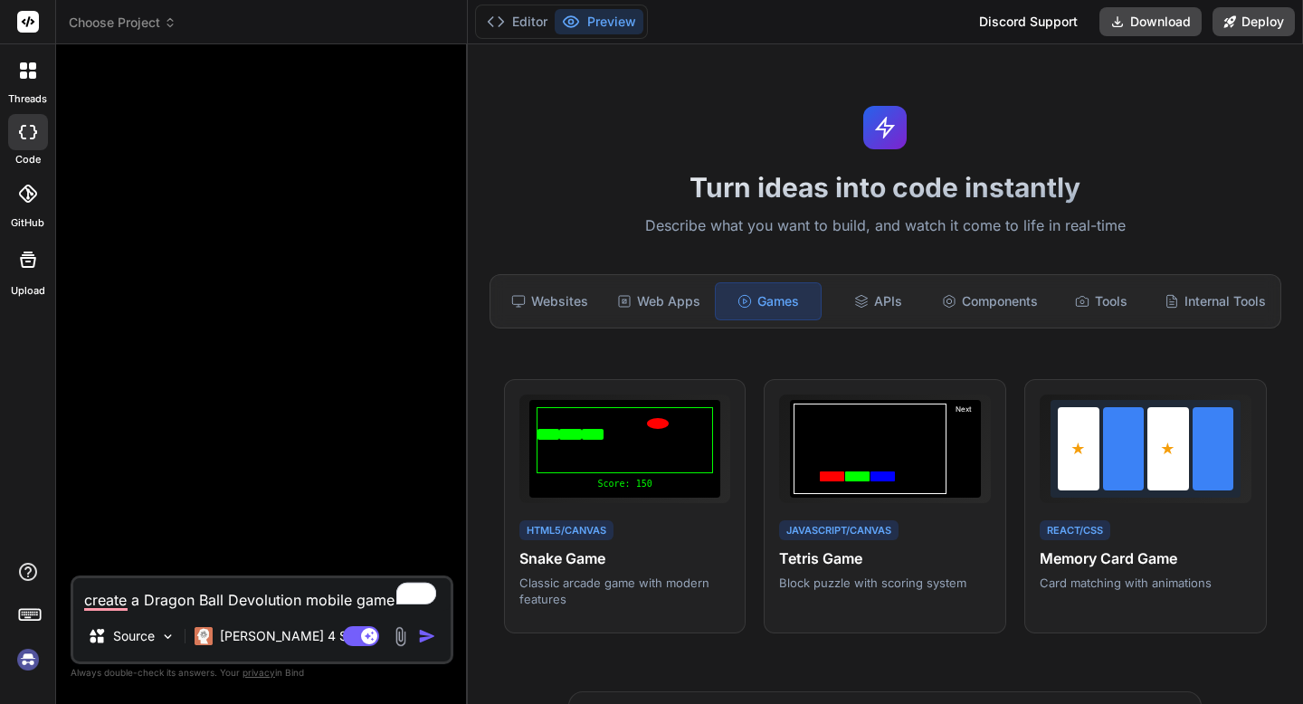
type textarea "x"
type textarea "create a Dragon Ball Devolution mobile gam"
type textarea "x"
type textarea "create a Dragon Ball Devolution mobile ga"
type textarea "x"
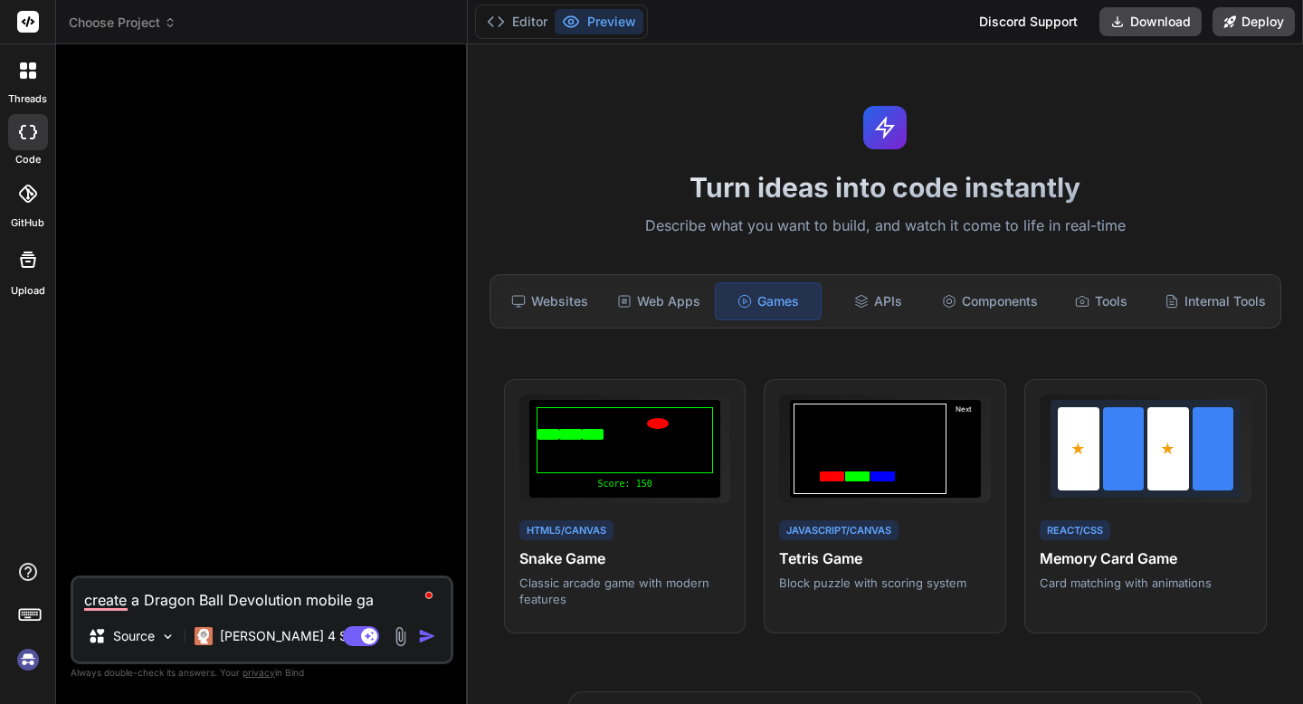
type textarea "create a Dragon Ball Devolution mobile g"
type textarea "x"
type textarea "create a Dragon Ball Devolution mobile"
type textarea "x"
type textarea "create a Dragon Ball Devolution mobile v"
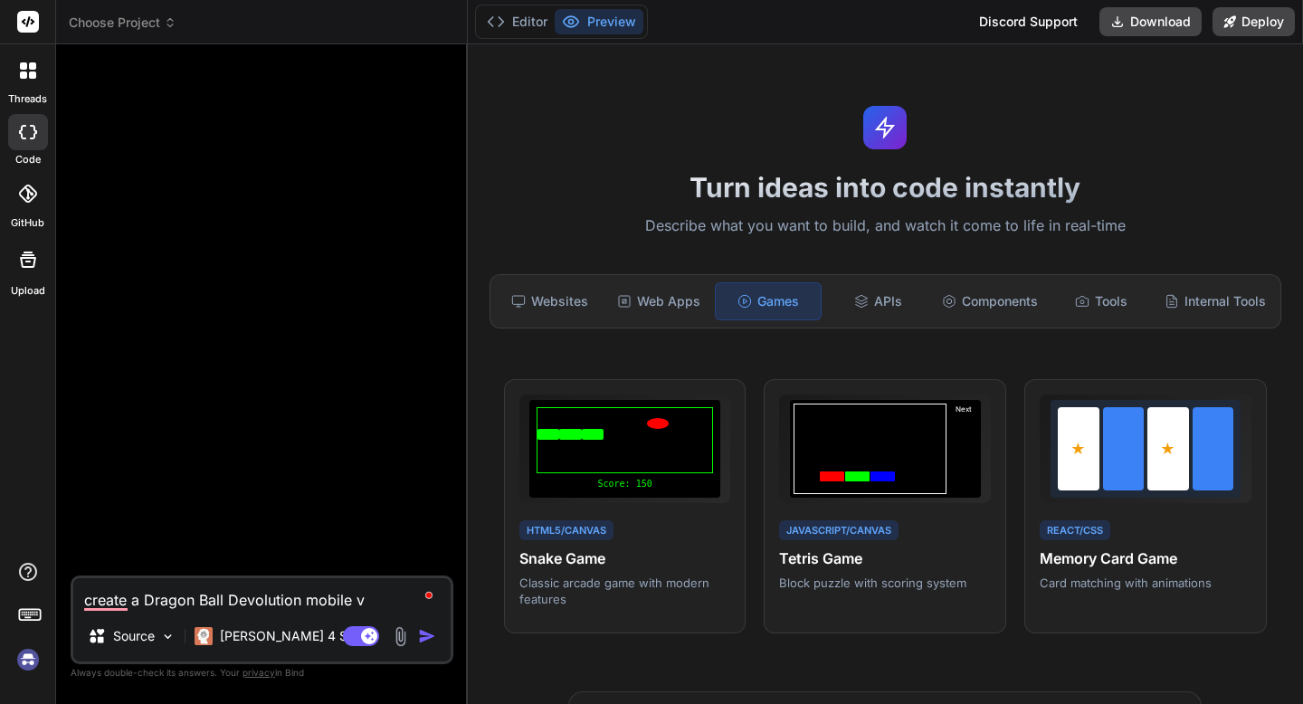
type textarea "x"
type textarea "create a Dragon Ball Devolution mobile ve"
type textarea "x"
type textarea "create a Dragon Ball Devolution mobile ver"
type textarea "x"
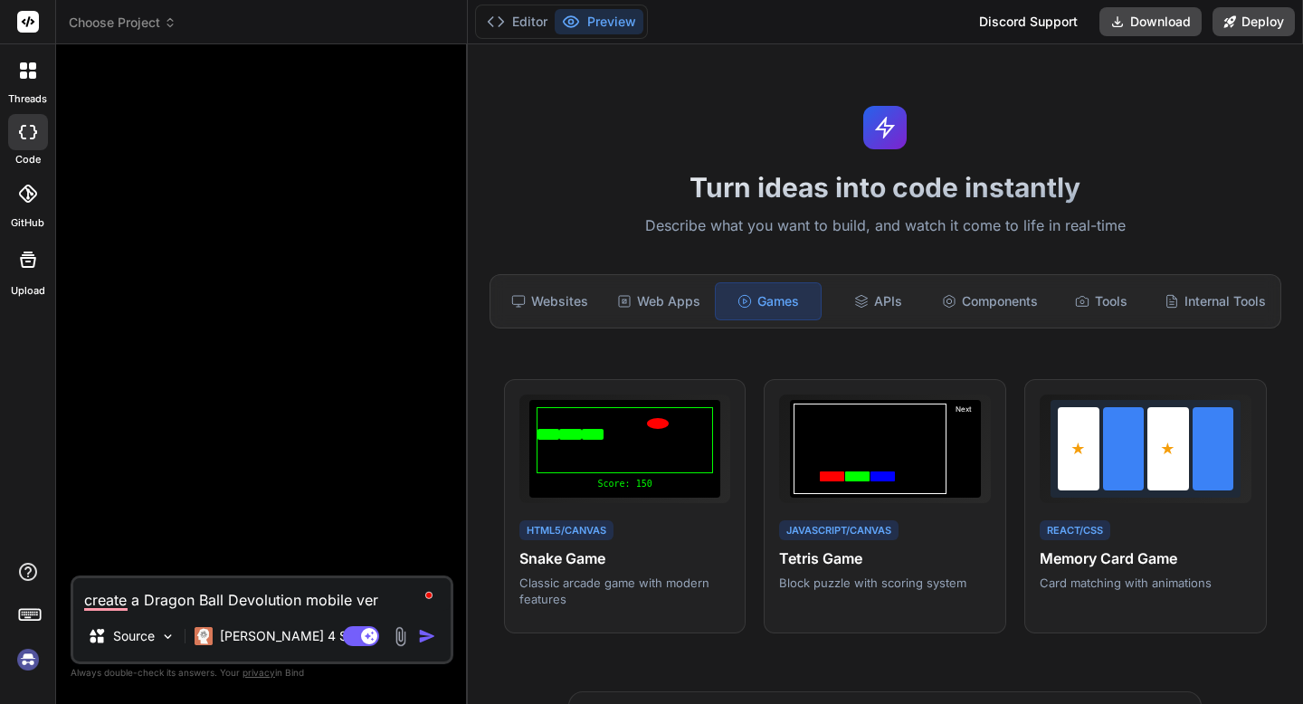
type textarea "create a Dragon Ball Devolution mobile vers"
type textarea "x"
type textarea "create a Dragon Ball Devolution mobile verse"
type textarea "x"
type textarea "create a Dragon Ball Devolution mobile vers"
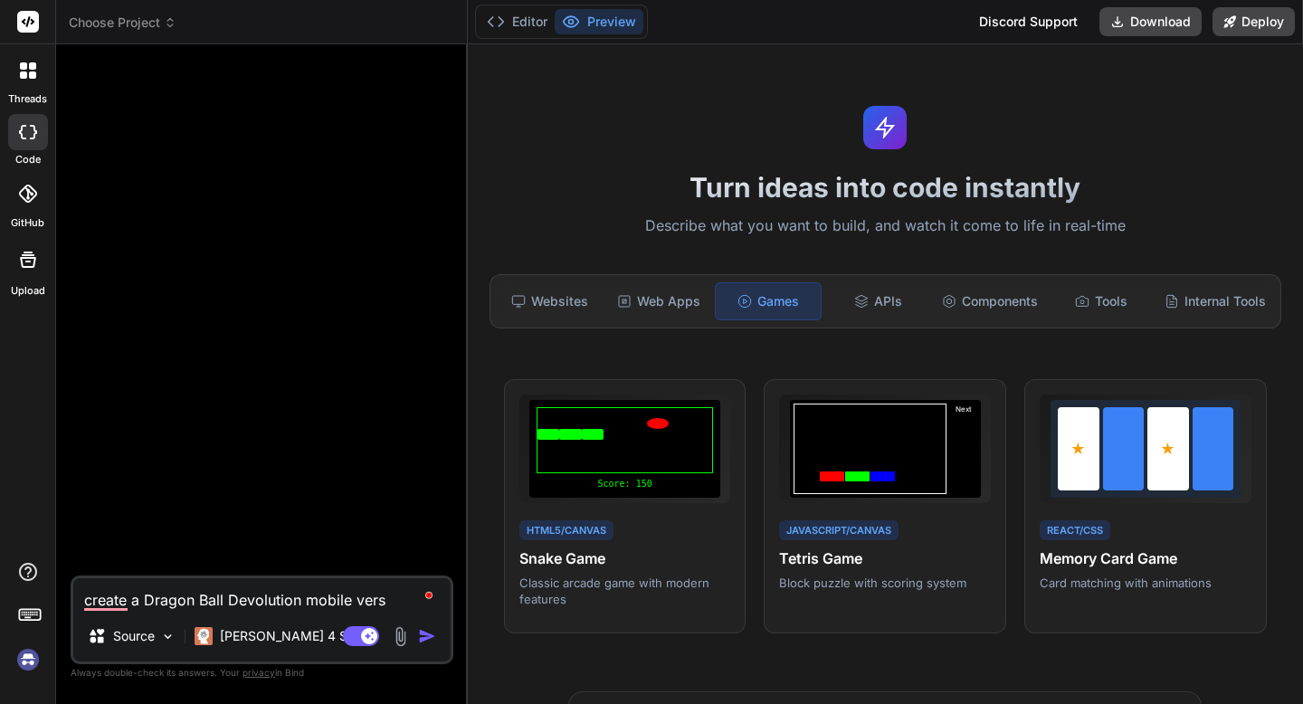
type textarea "x"
type textarea "create a Dragon Ball Devolution mobile versi"
type textarea "x"
type textarea "create a Dragon Ball Devolution mobile versio"
type textarea "x"
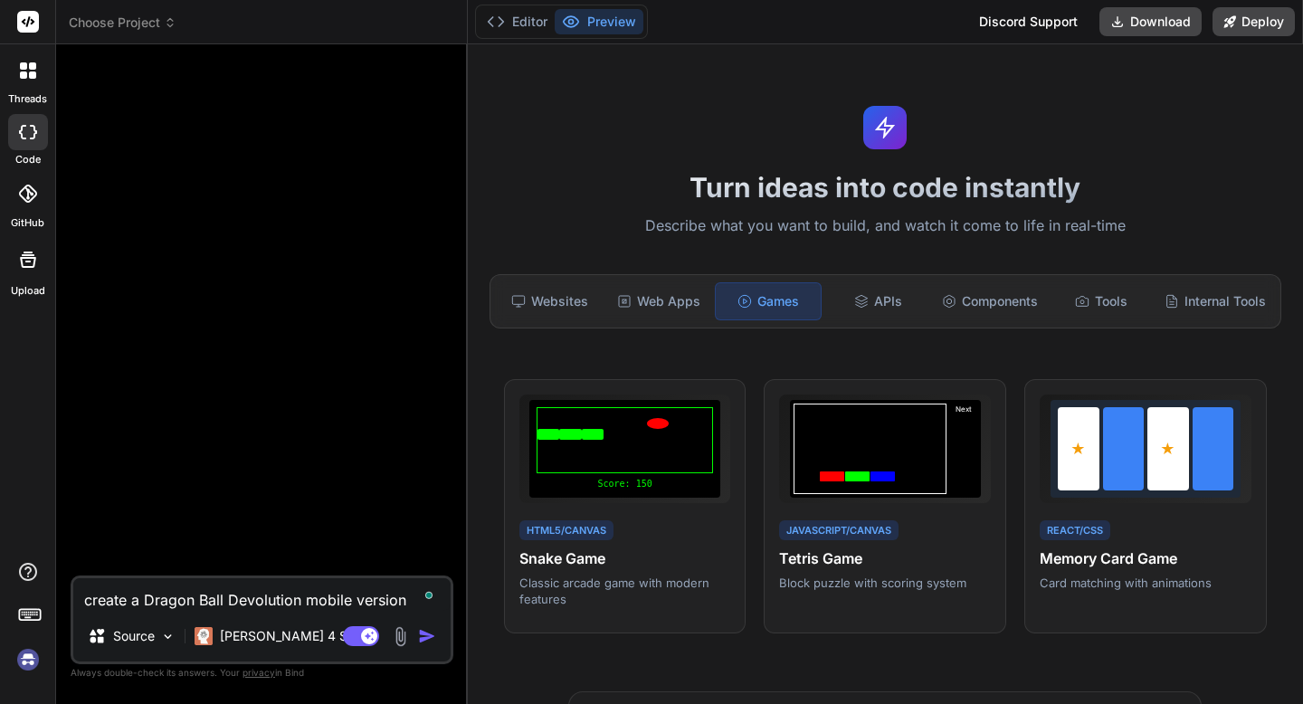
type textarea "create a Dragon Ball Devolution mobile version"
click at [427, 629] on img "button" at bounding box center [427, 636] width 18 height 18
type textarea "x"
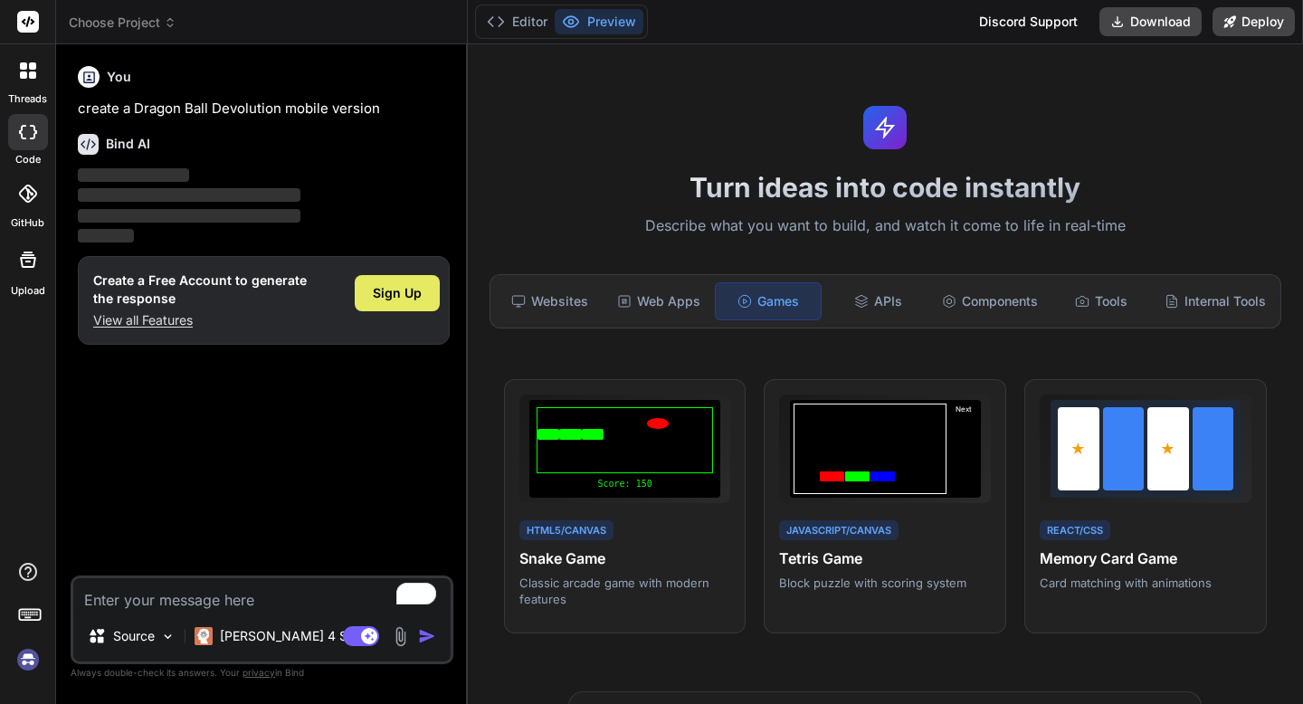
click at [387, 294] on span "Sign Up" at bounding box center [397, 293] width 49 height 18
click at [396, 305] on div "Sign Up" at bounding box center [397, 293] width 85 height 36
click at [415, 270] on div "Create a Free Account to generate the response View all Features Sign Up" at bounding box center [264, 300] width 372 height 89
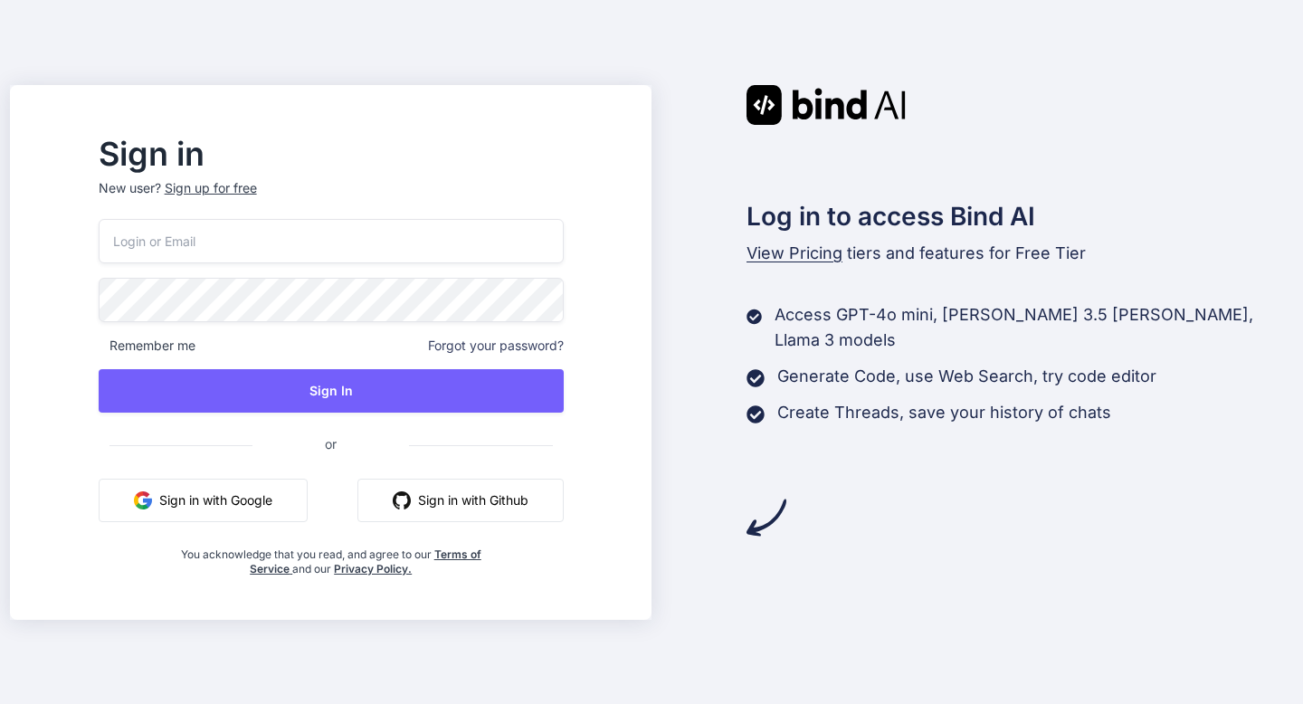
click at [308, 497] on button "Sign in with Google" at bounding box center [203, 500] width 209 height 43
click at [564, 233] on input "email" at bounding box center [331, 241] width 465 height 44
click at [296, 189] on p "New user? Sign up for free" at bounding box center [331, 199] width 465 height 40
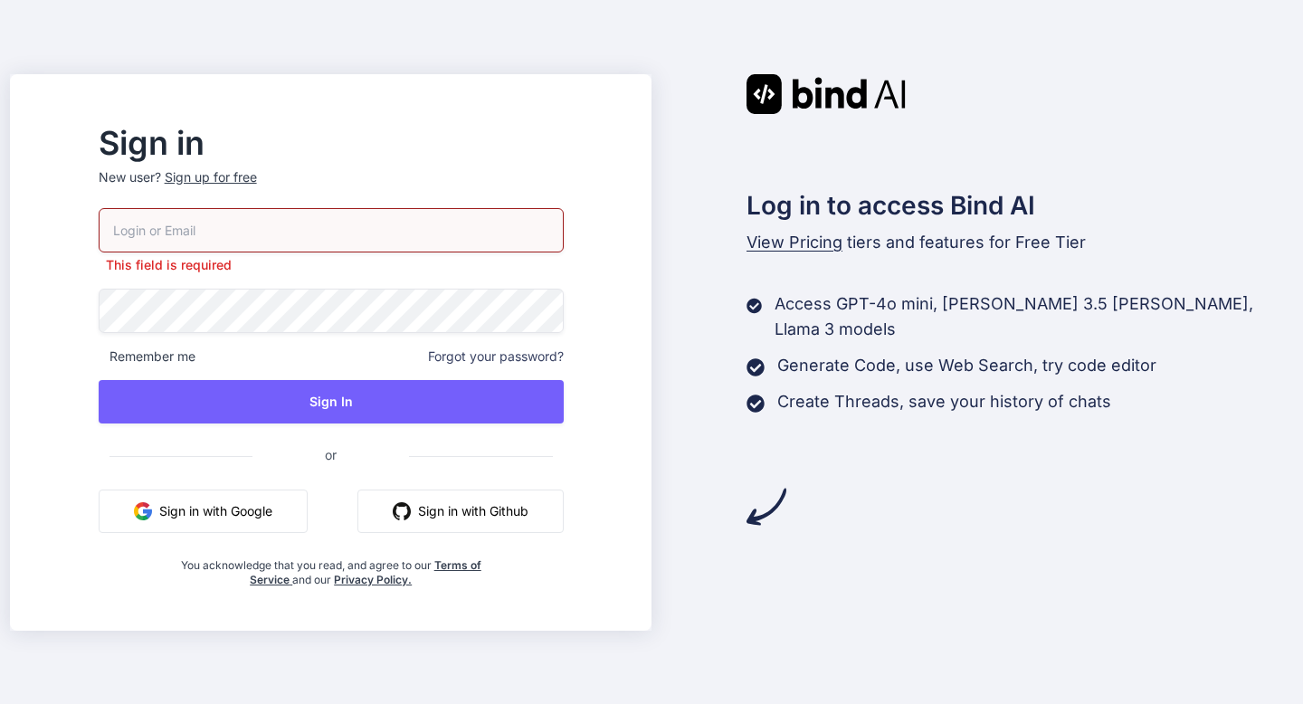
click at [267, 157] on h2 "Sign in" at bounding box center [331, 143] width 465 height 29
click at [257, 172] on div "Sign up for free" at bounding box center [211, 177] width 92 height 18
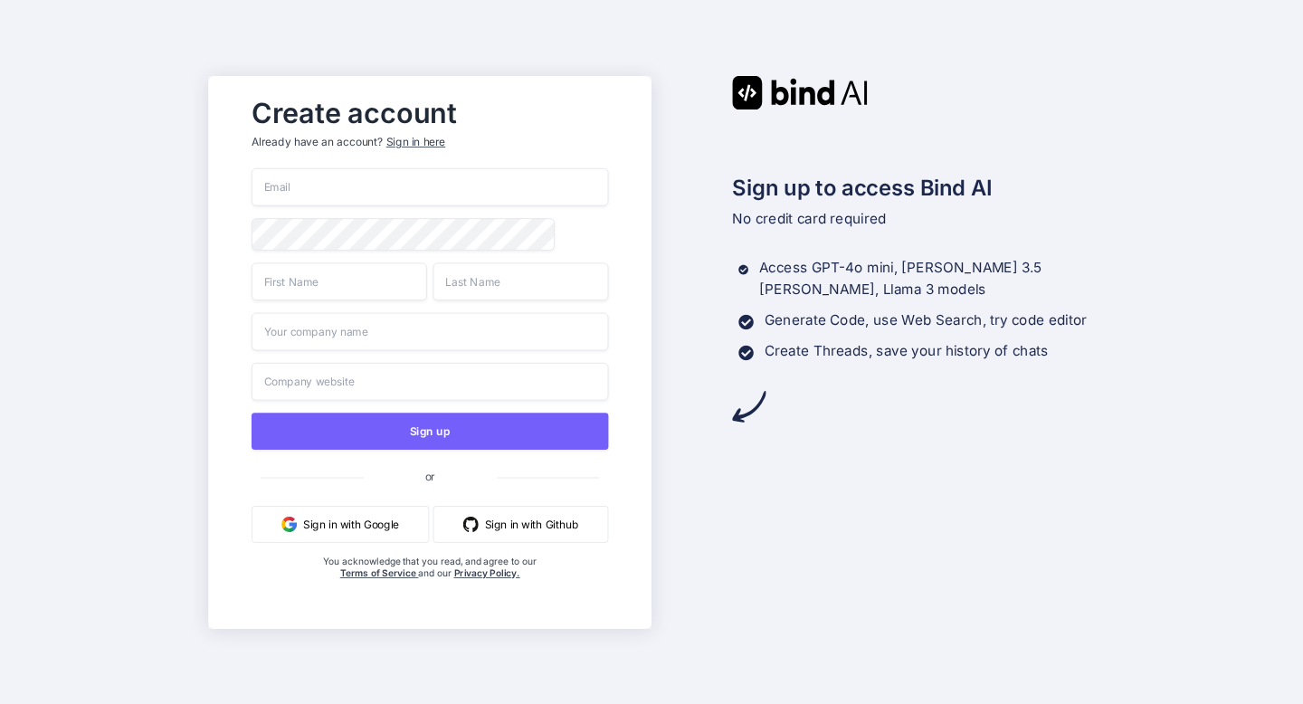
click at [320, 188] on input "email" at bounding box center [430, 187] width 357 height 38
type input "mwtalbert98@my.sanjuancollege.edu"
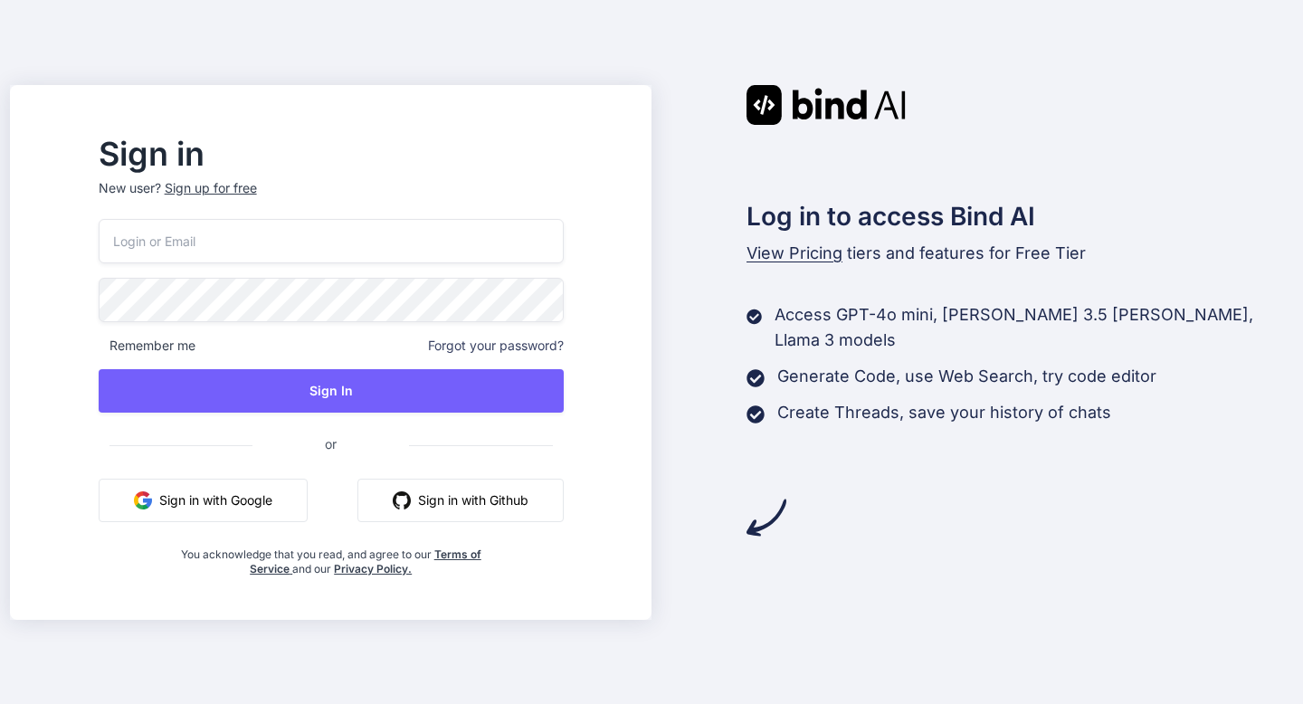
click at [257, 184] on div "Sign up for free" at bounding box center [211, 188] width 92 height 18
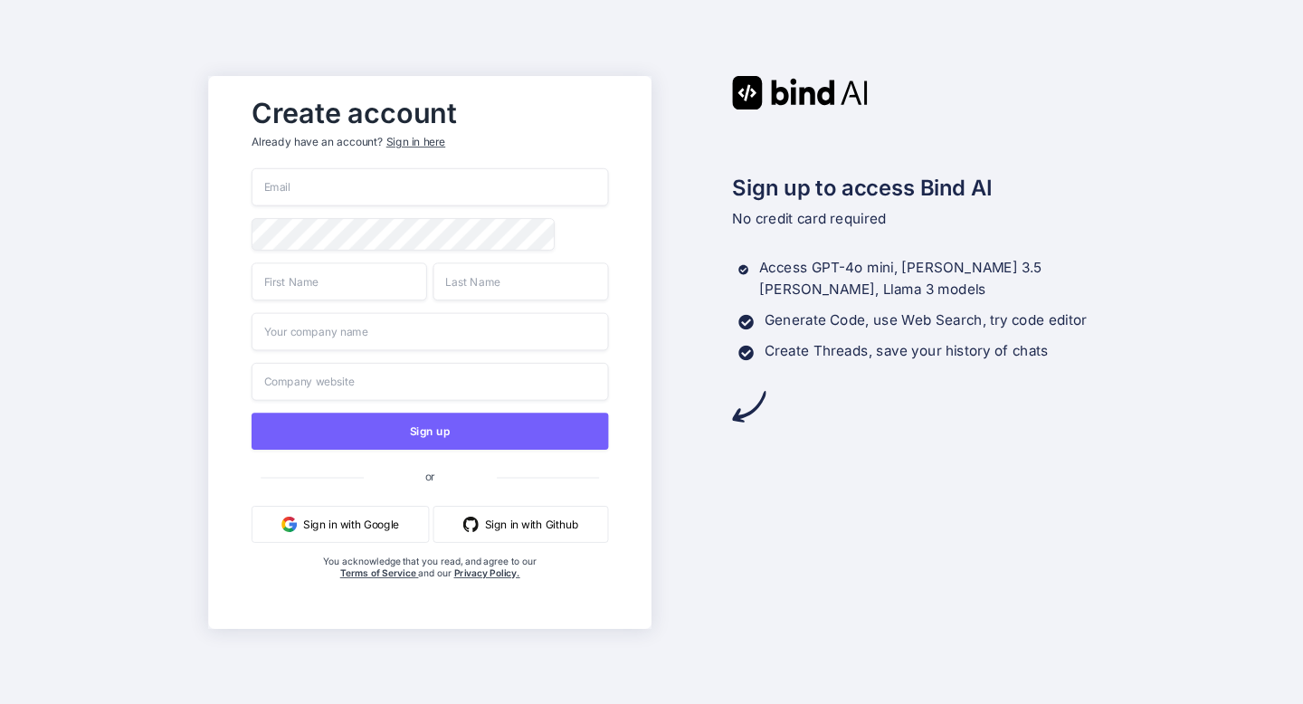
click at [323, 181] on input "email" at bounding box center [430, 187] width 357 height 38
type input "[EMAIL_ADDRESS][DOMAIN_NAME]"
click at [299, 284] on input "text" at bounding box center [340, 281] width 176 height 38
click at [425, 292] on input "Micah" at bounding box center [340, 281] width 176 height 38
type input "Micah"
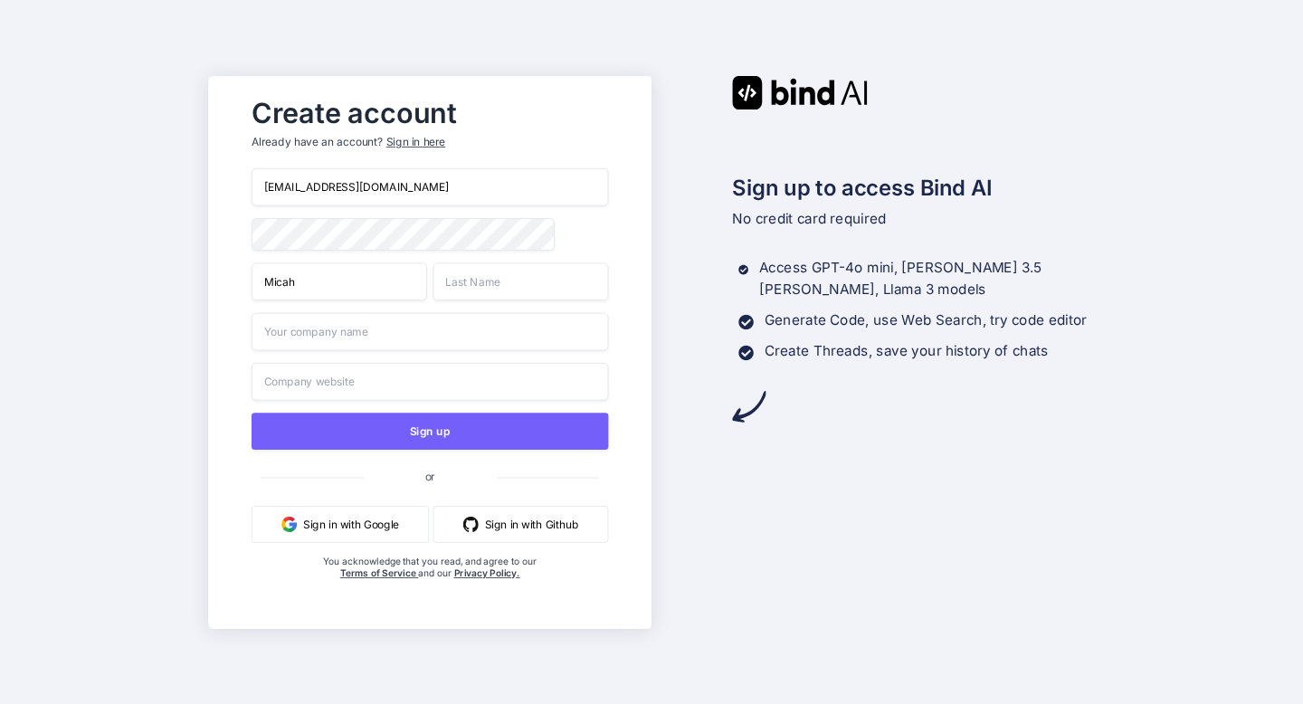
click at [449, 292] on input "text" at bounding box center [522, 281] width 176 height 38
type input "R"
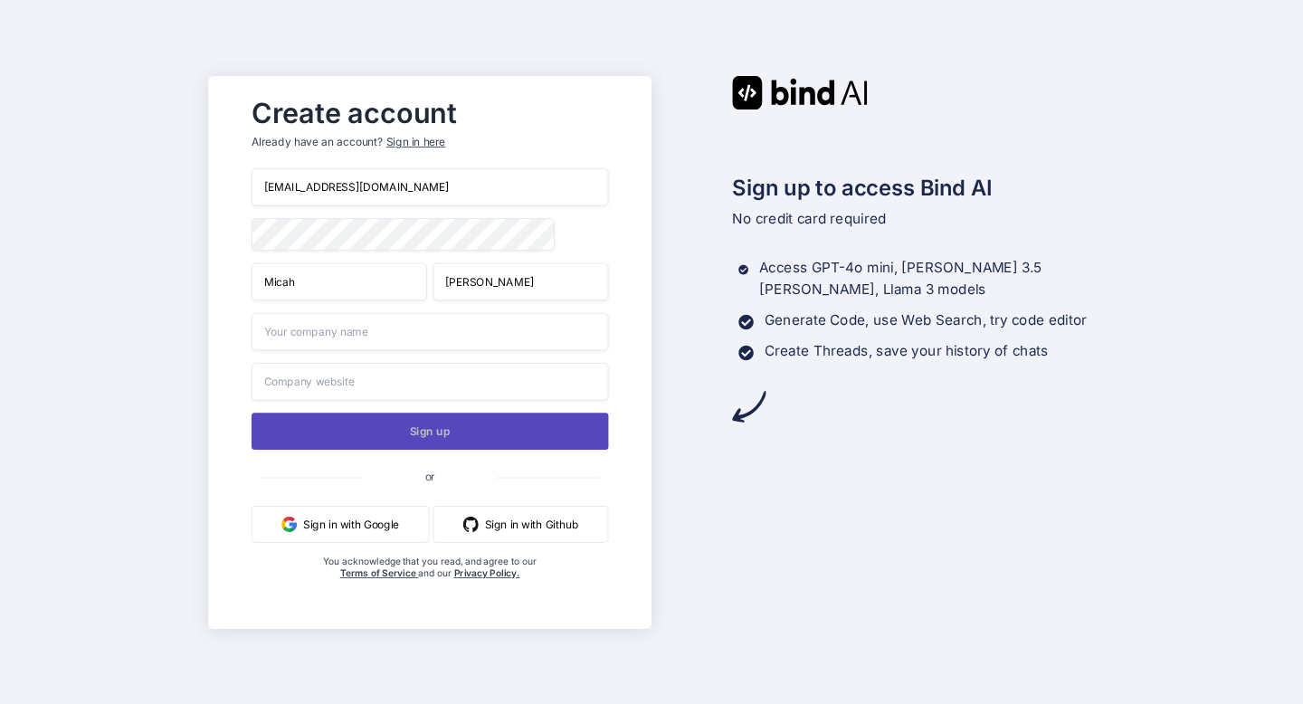
type input "[PERSON_NAME]"
click at [445, 432] on button "Sign up" at bounding box center [430, 431] width 357 height 37
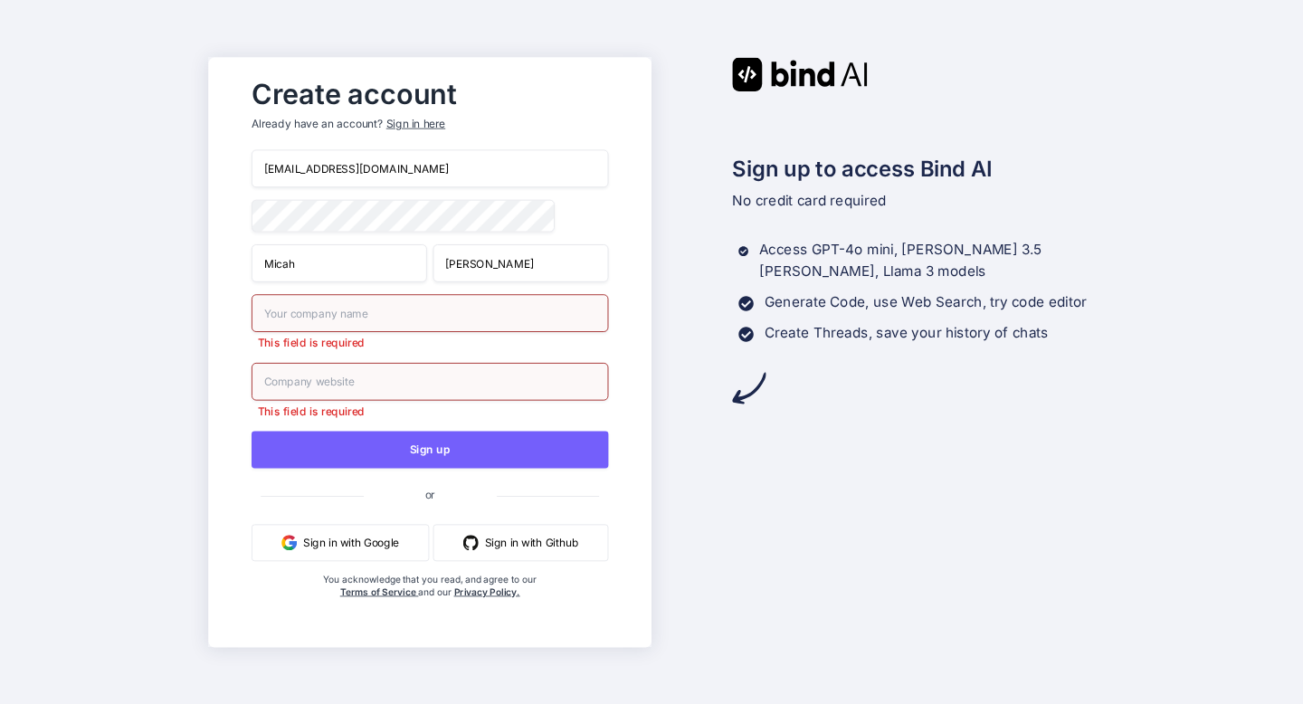
click at [459, 330] on input "text" at bounding box center [430, 313] width 357 height 38
click at [403, 119] on div "Sign in here" at bounding box center [415, 123] width 59 height 15
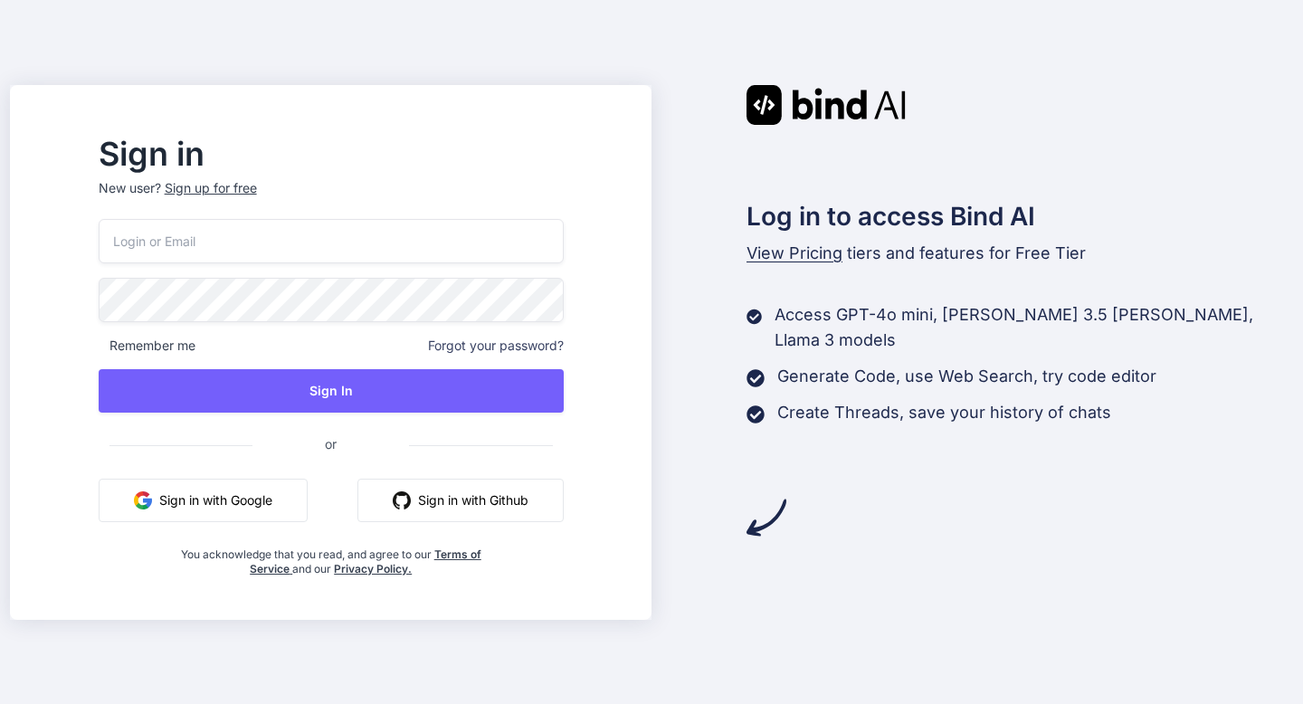
click at [419, 244] on input "email" at bounding box center [331, 241] width 465 height 44
type input "[EMAIL_ADDRESS][DOMAIN_NAME]"
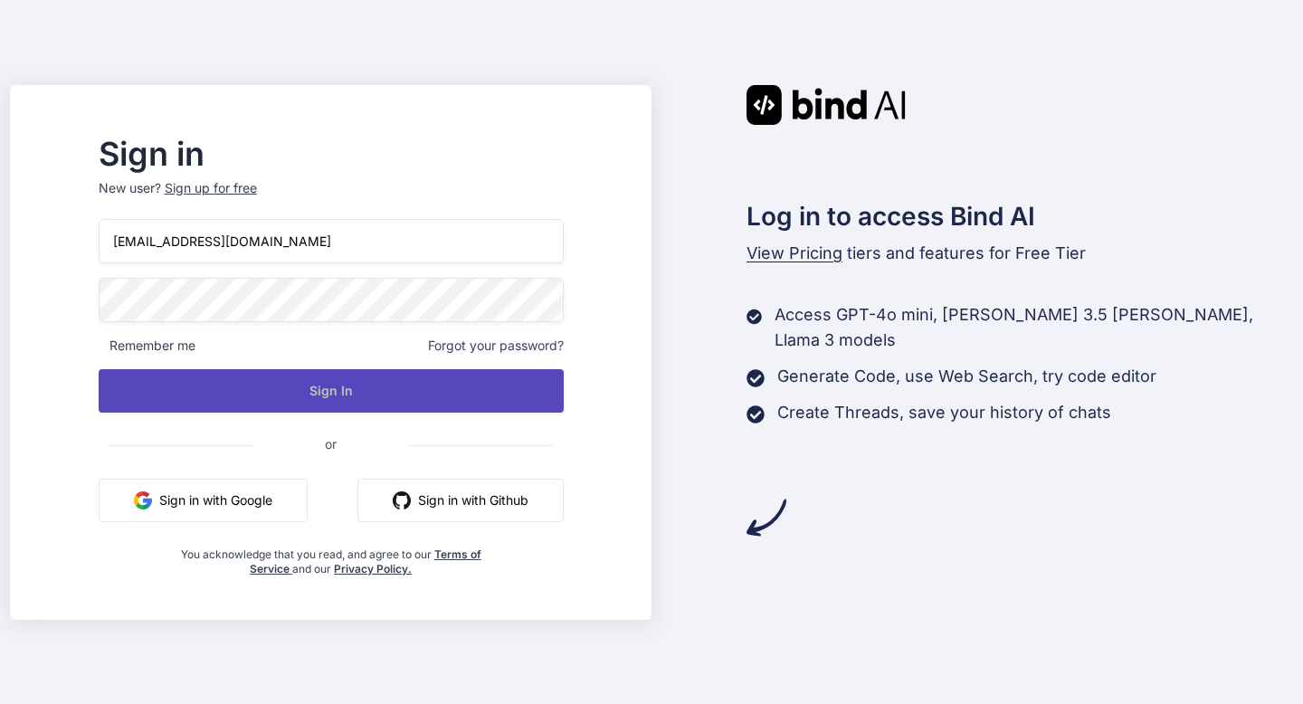
click at [304, 382] on button "Sign In" at bounding box center [331, 390] width 465 height 43
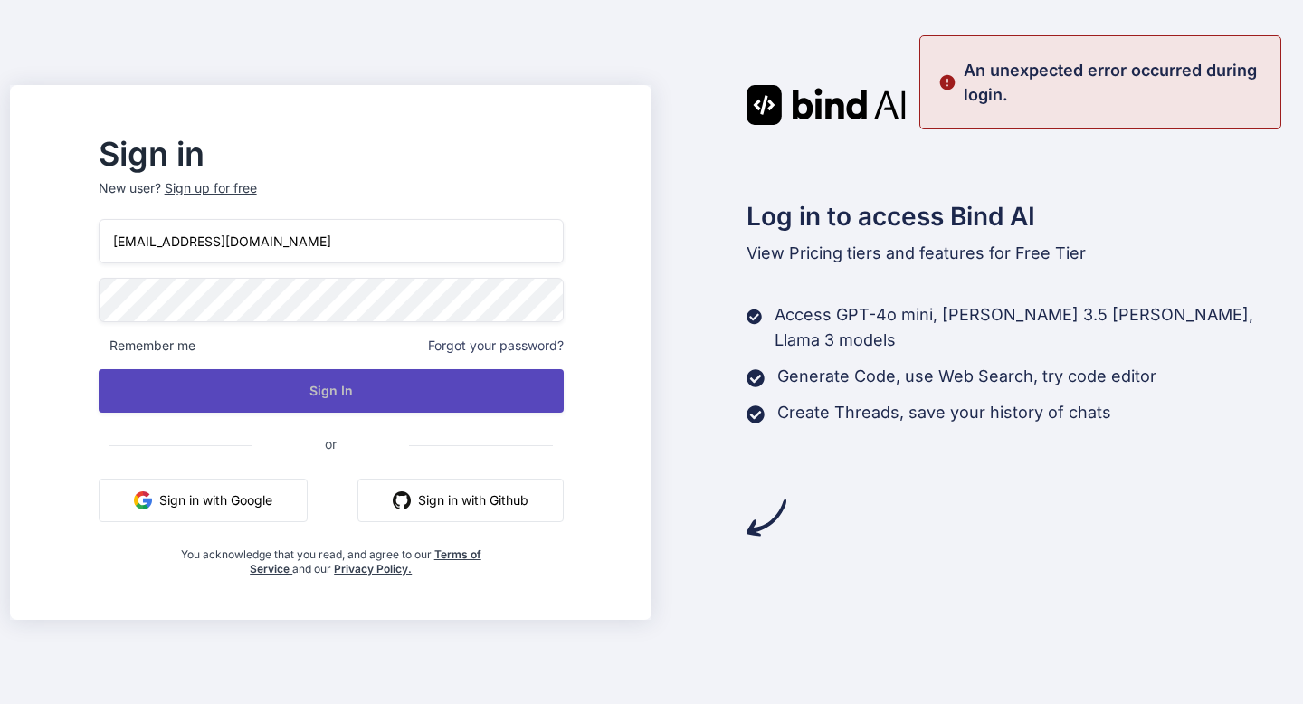
click at [332, 376] on button "Sign In" at bounding box center [331, 390] width 465 height 43
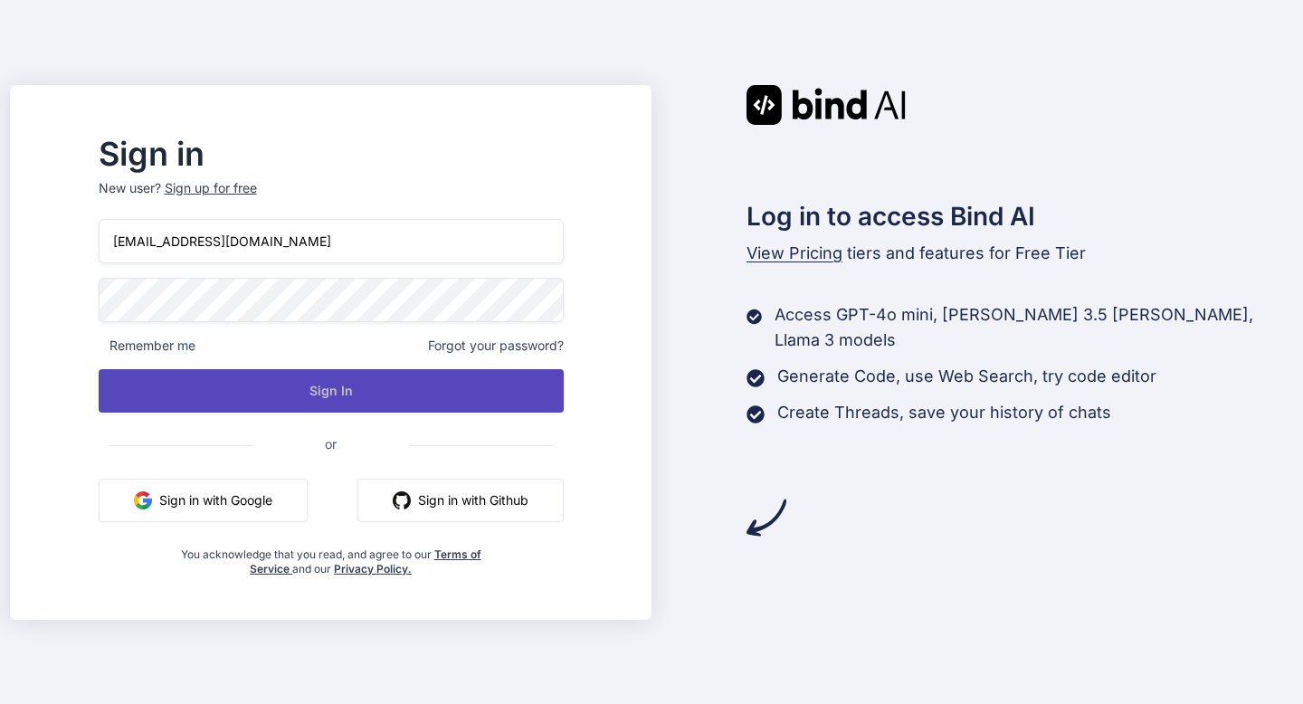
click at [338, 383] on button "Sign In" at bounding box center [331, 390] width 465 height 43
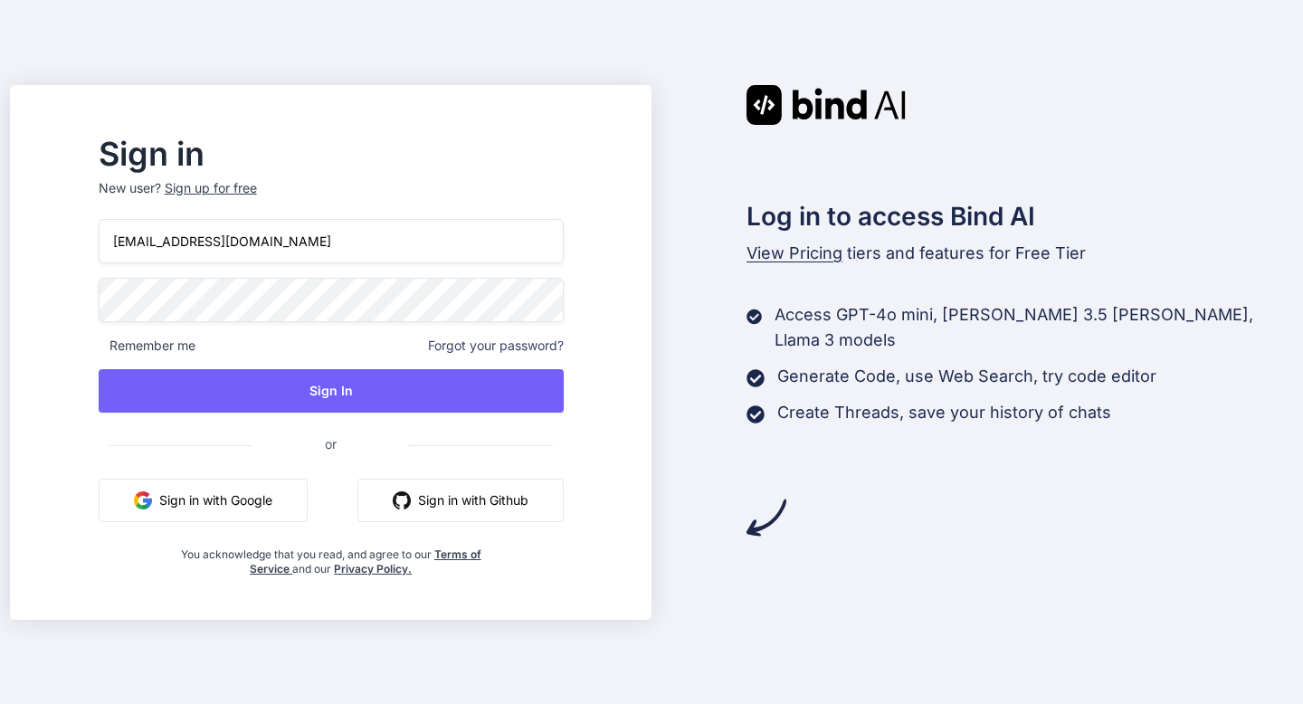
click at [257, 184] on div "Sign up for free" at bounding box center [211, 188] width 92 height 18
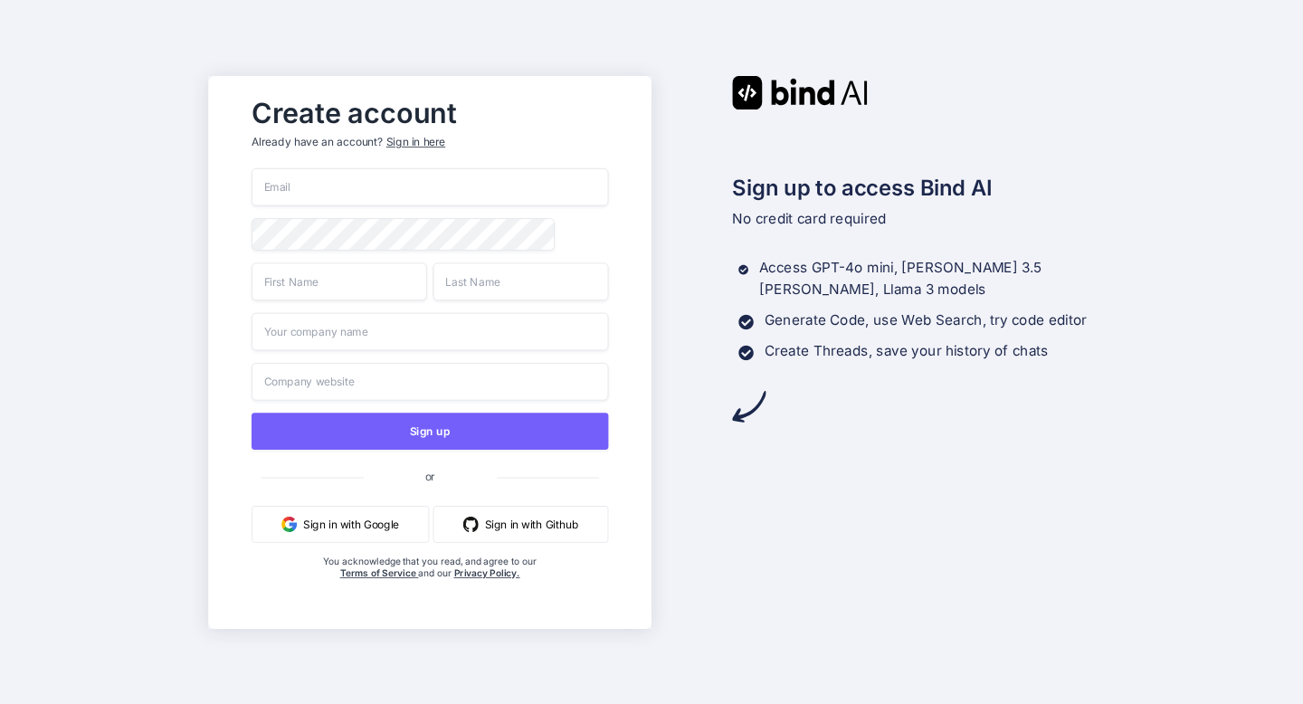
click at [296, 200] on input "email" at bounding box center [430, 187] width 357 height 38
type input "[EMAIL_ADDRESS][DOMAIN_NAME]"
click at [309, 279] on input "text" at bounding box center [340, 281] width 176 height 38
type input "Micah"
click at [472, 287] on input "text" at bounding box center [522, 281] width 176 height 38
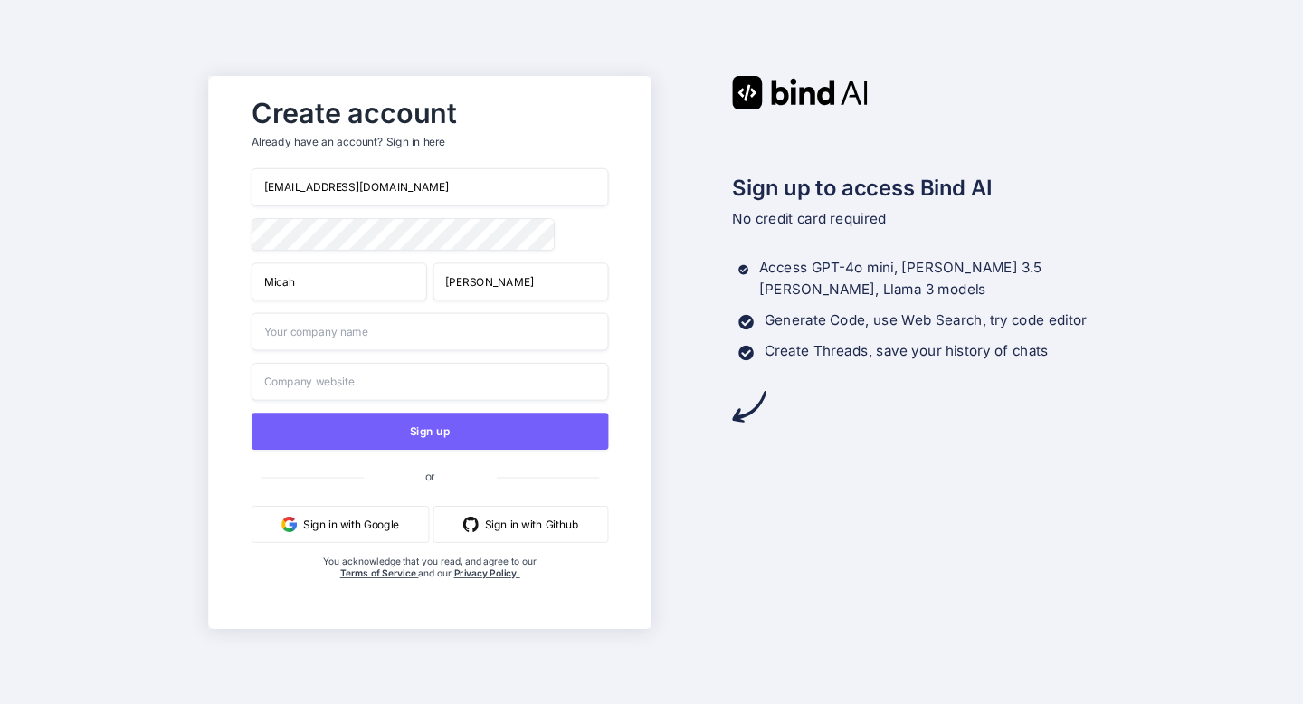
type input "[PERSON_NAME]"
click at [462, 330] on input "text" at bounding box center [430, 331] width 357 height 38
type input "idontknow"
click at [458, 382] on input "text" at bounding box center [430, 381] width 357 height 38
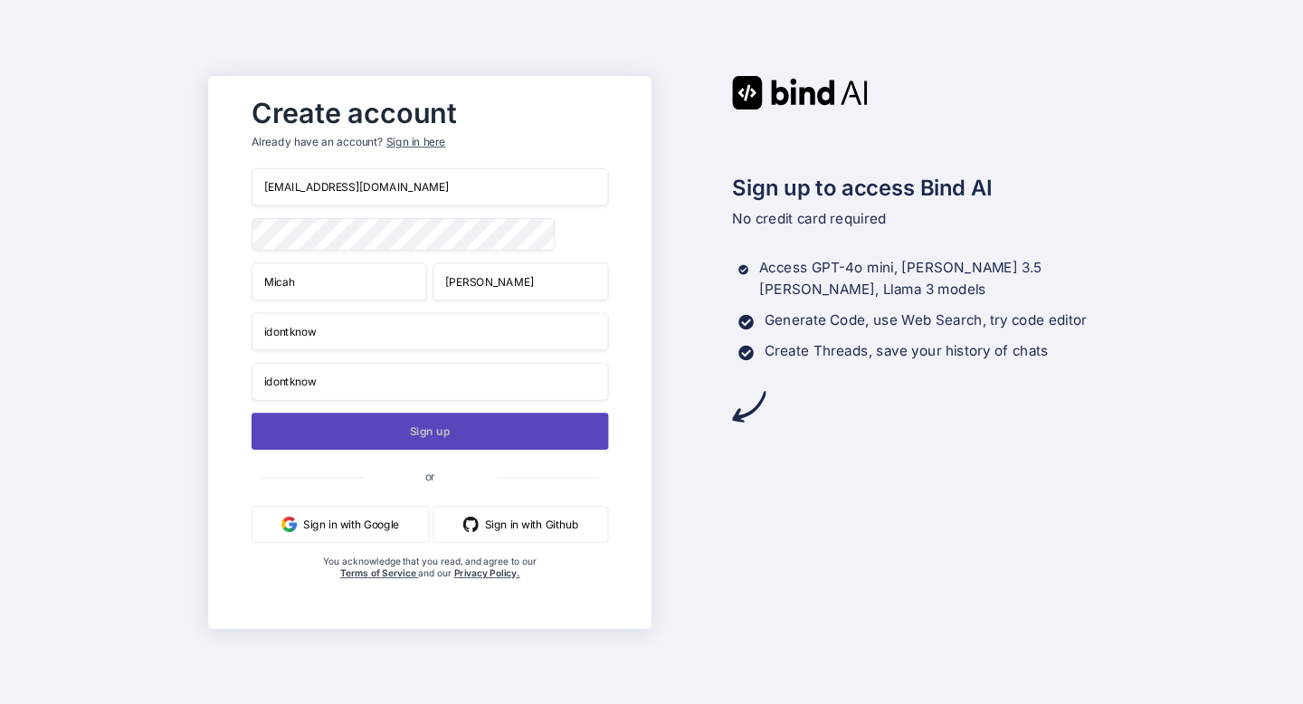
type input "idontknow"
click at [435, 435] on button "Sign up" at bounding box center [430, 431] width 357 height 37
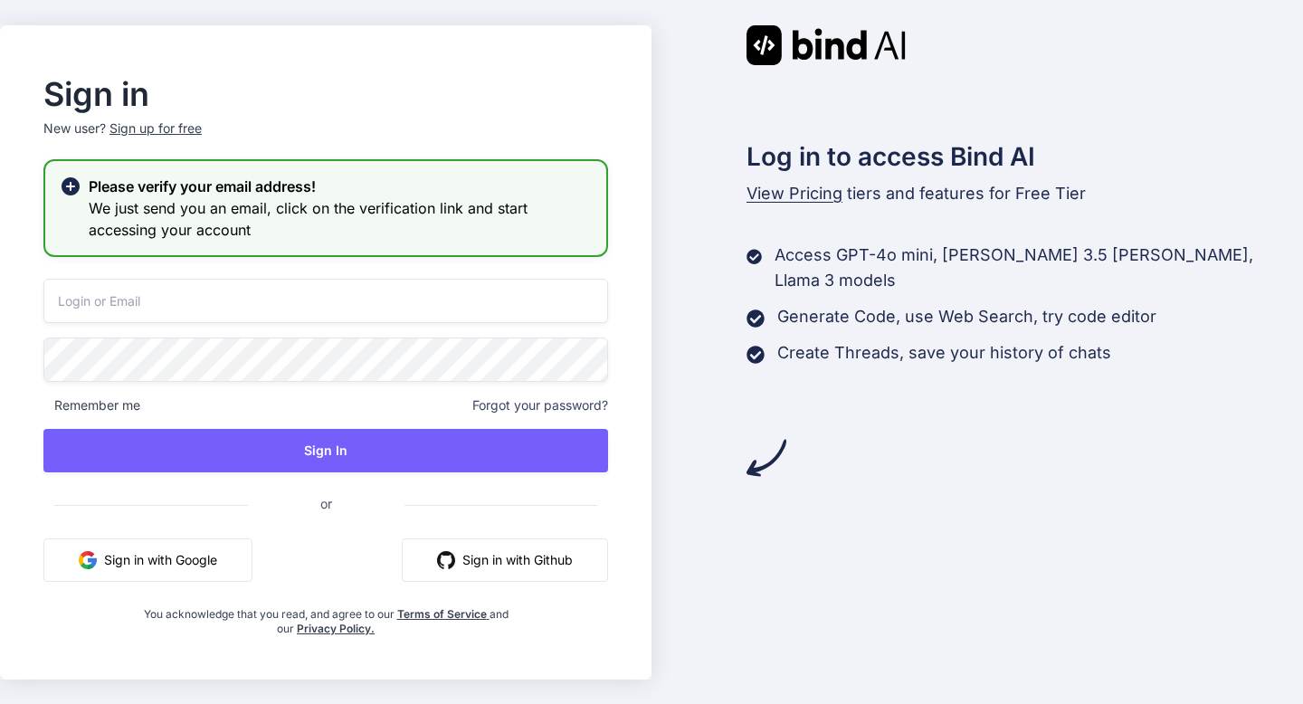
click at [485, 315] on input "email" at bounding box center [325, 301] width 565 height 44
type input "[EMAIL_ADDRESS][DOMAIN_NAME]"
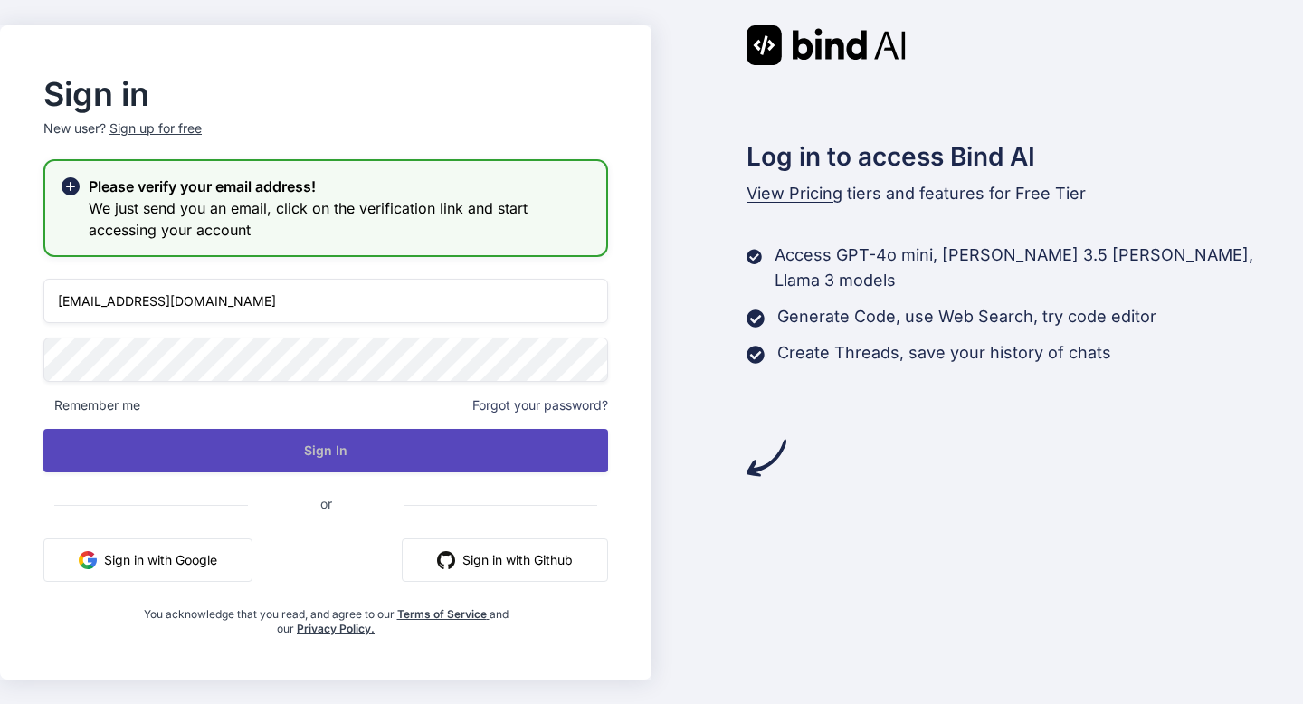
click at [293, 450] on button "Sign In" at bounding box center [325, 450] width 565 height 43
click at [298, 446] on button "Sign In" at bounding box center [325, 450] width 565 height 43
